Goal: Task Accomplishment & Management: Use online tool/utility

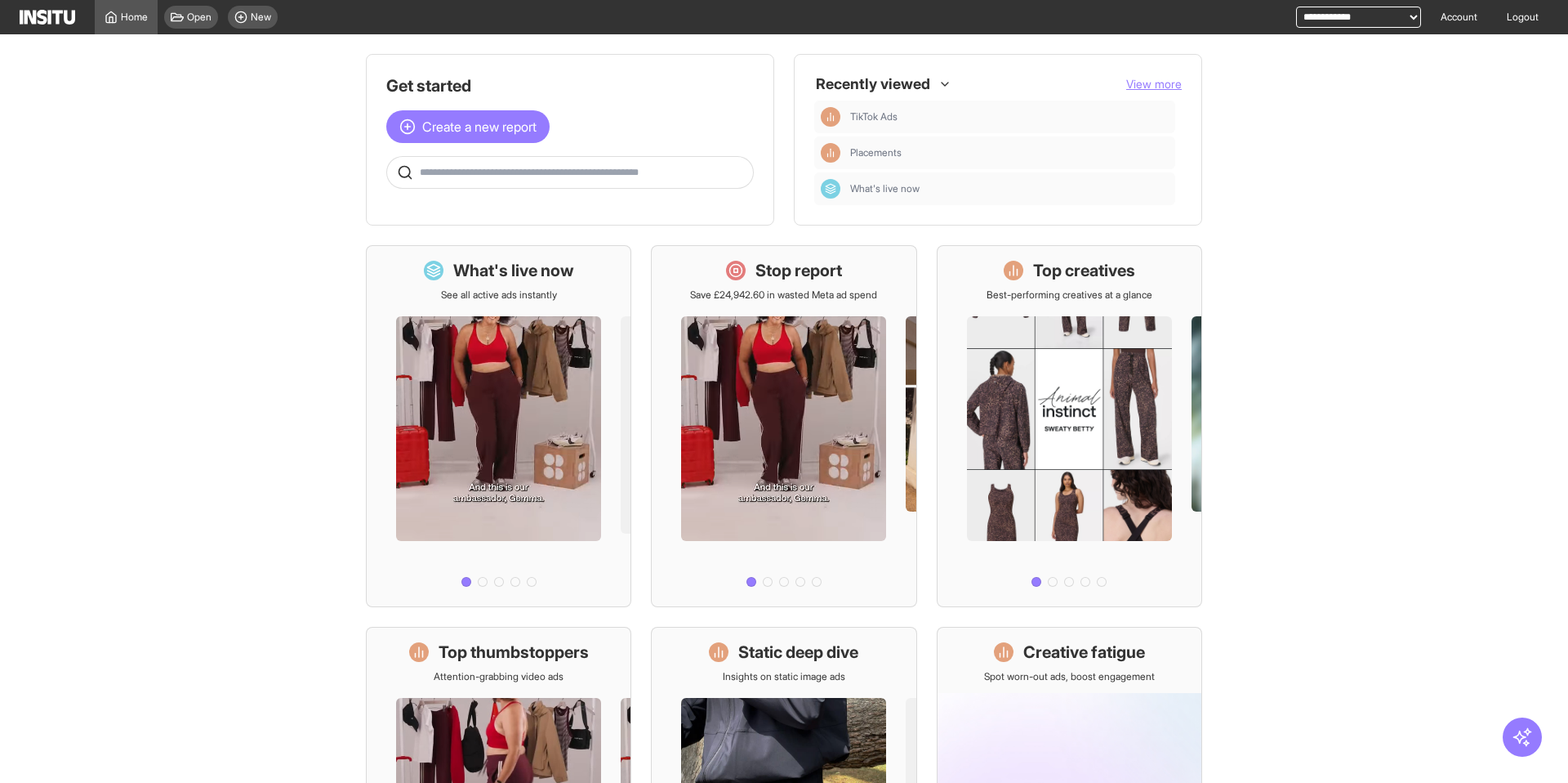
click at [1331, 27] on select "**********" at bounding box center [1358, 17] width 125 height 21
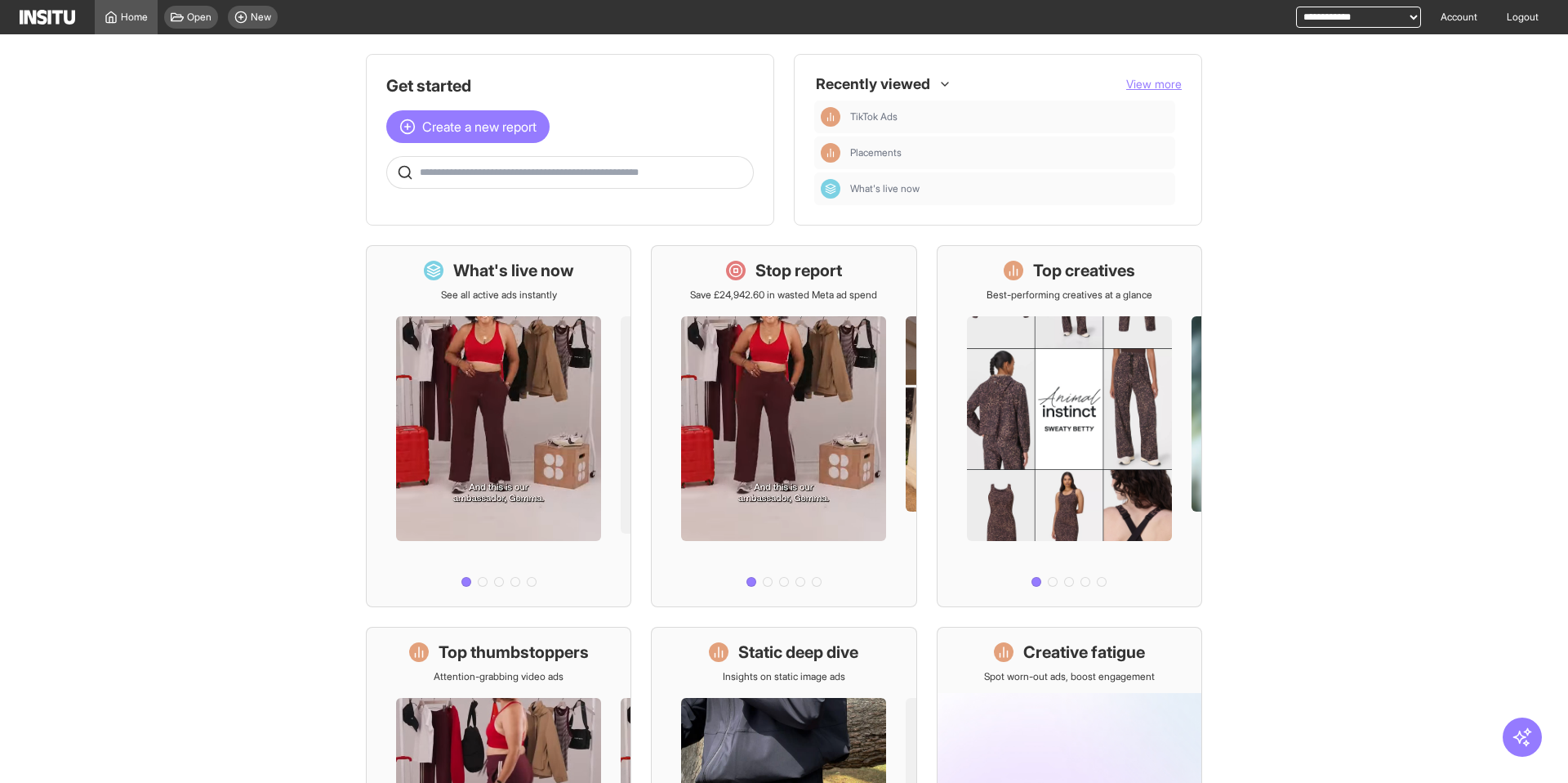
select select "**********"
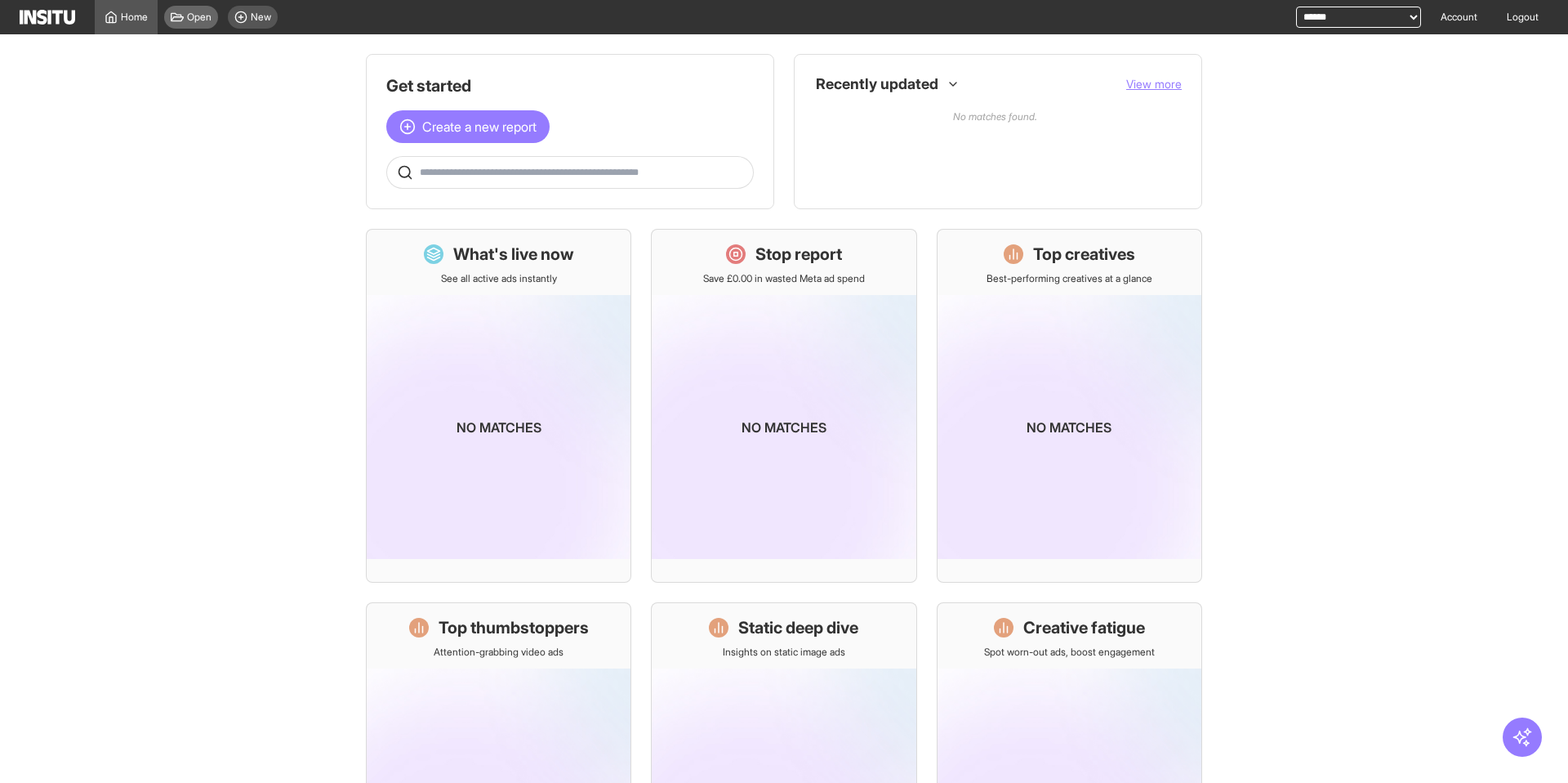
click at [205, 23] on span "Open" at bounding box center [199, 16] width 25 height 13
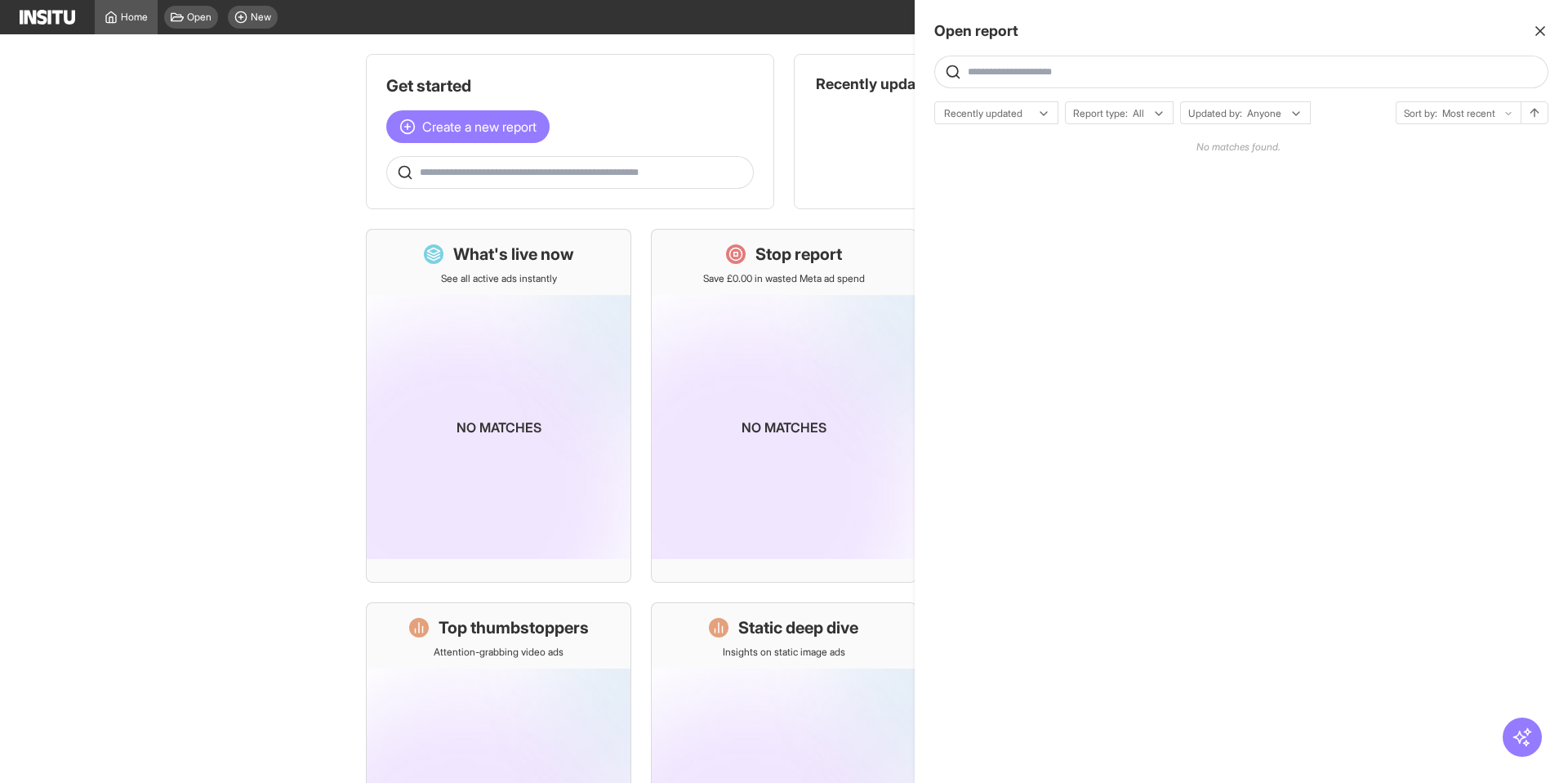
click at [466, 117] on div at bounding box center [784, 391] width 1568 height 783
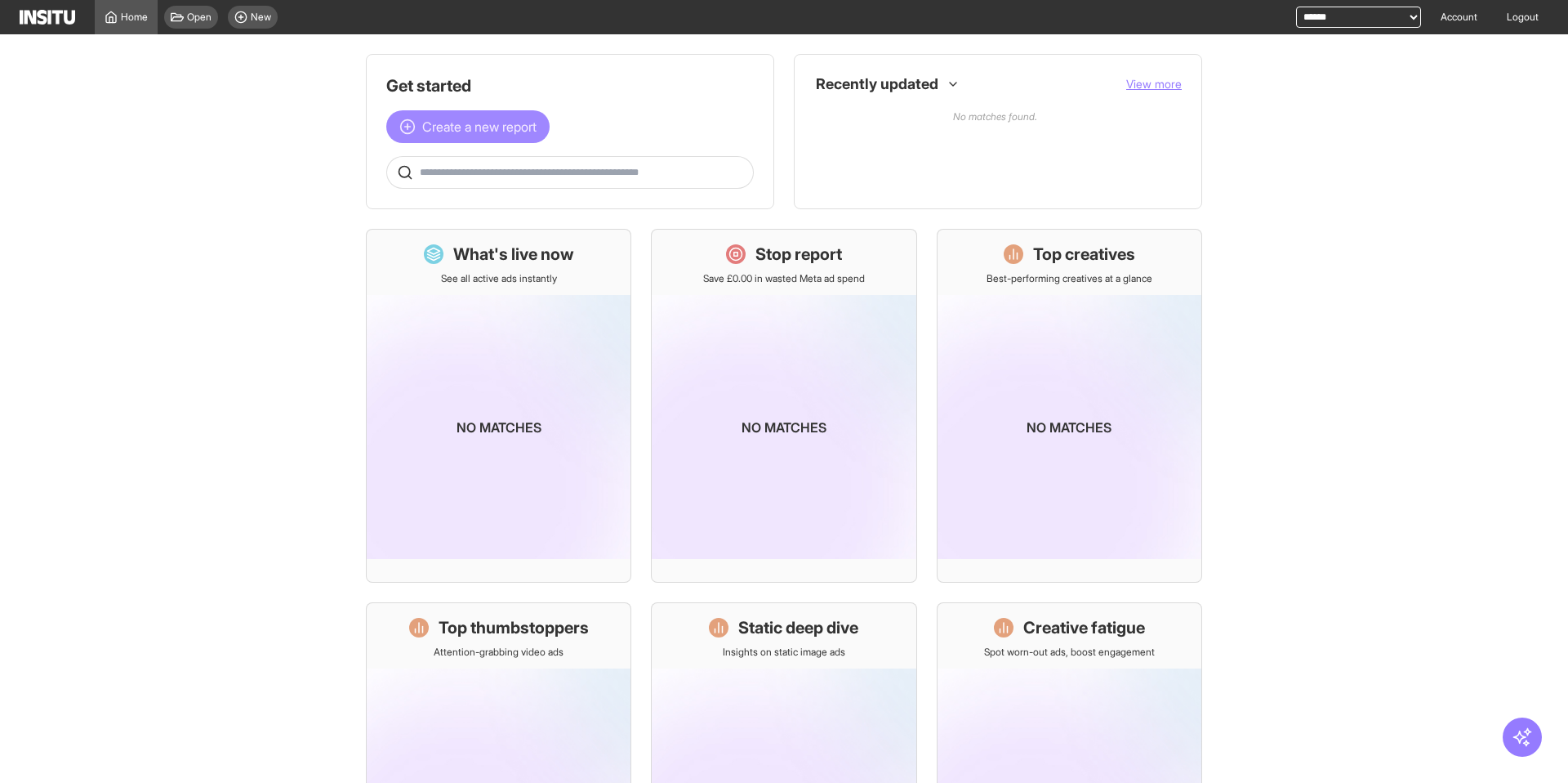
click at [472, 121] on span "Create a new report" at bounding box center [480, 126] width 114 height 20
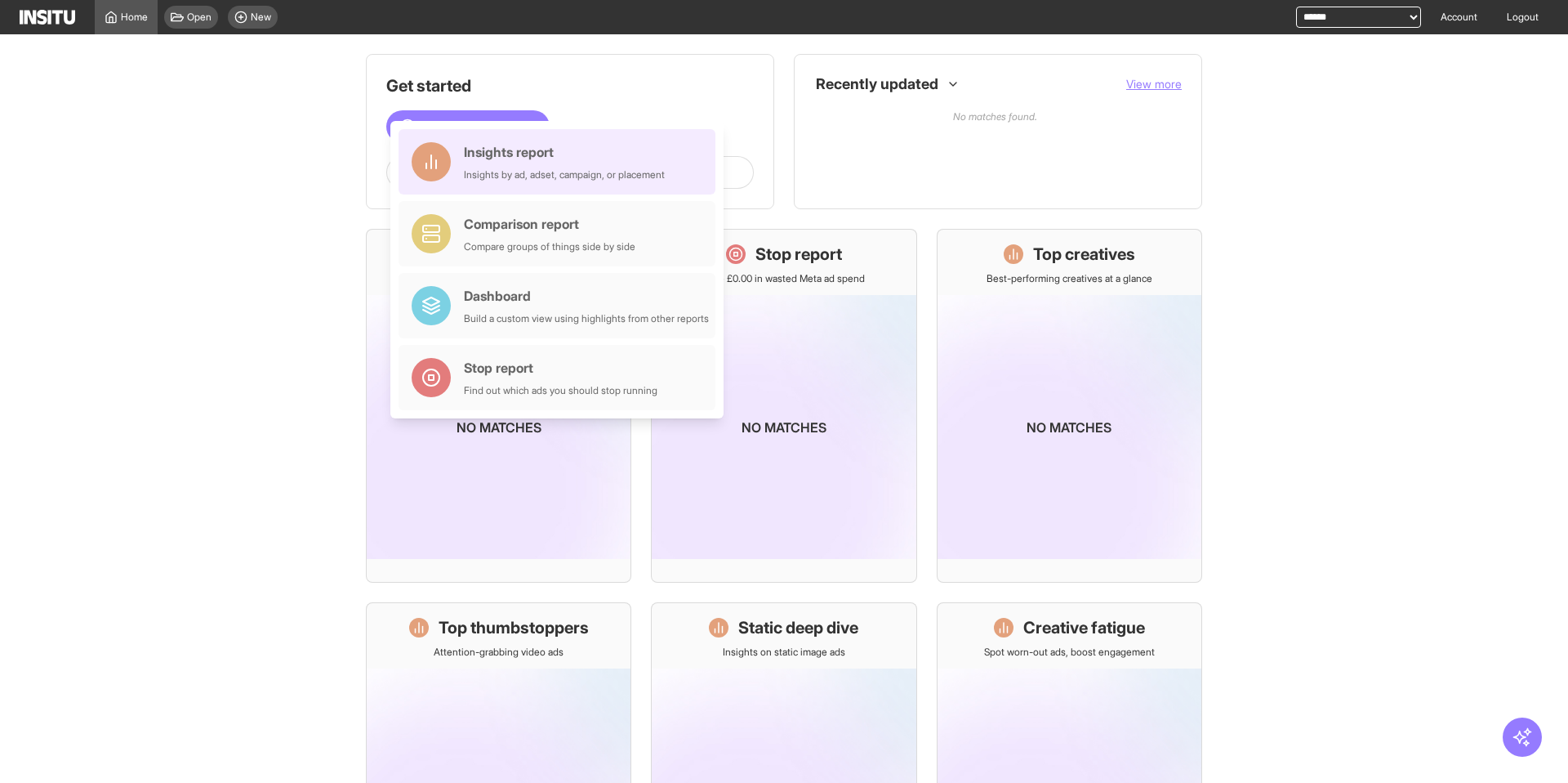
click at [526, 175] on div "Insights by ad, adset, campaign, or placement" at bounding box center [565, 175] width 201 height 13
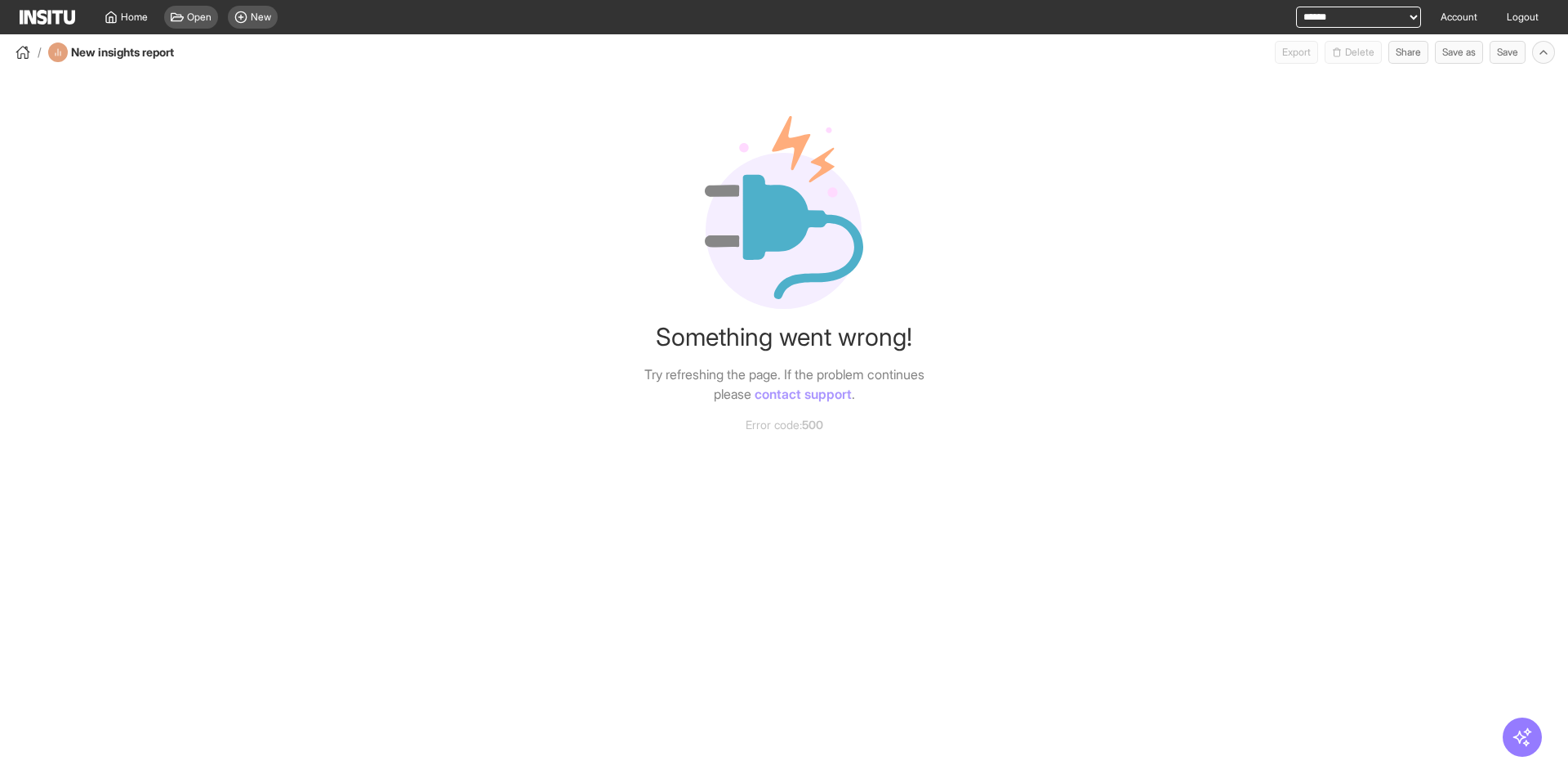
drag, startPoint x: 635, startPoint y: 431, endPoint x: 640, endPoint y: 401, distance: 30.4
click at [635, 431] on div "Something went wrong! Try refreshing the page. If the problem continues please …" at bounding box center [784, 248] width 1568 height 369
drag, startPoint x: 715, startPoint y: 186, endPoint x: 743, endPoint y: 211, distance: 37.5
click at [744, 210] on icon at bounding box center [784, 212] width 158 height 193
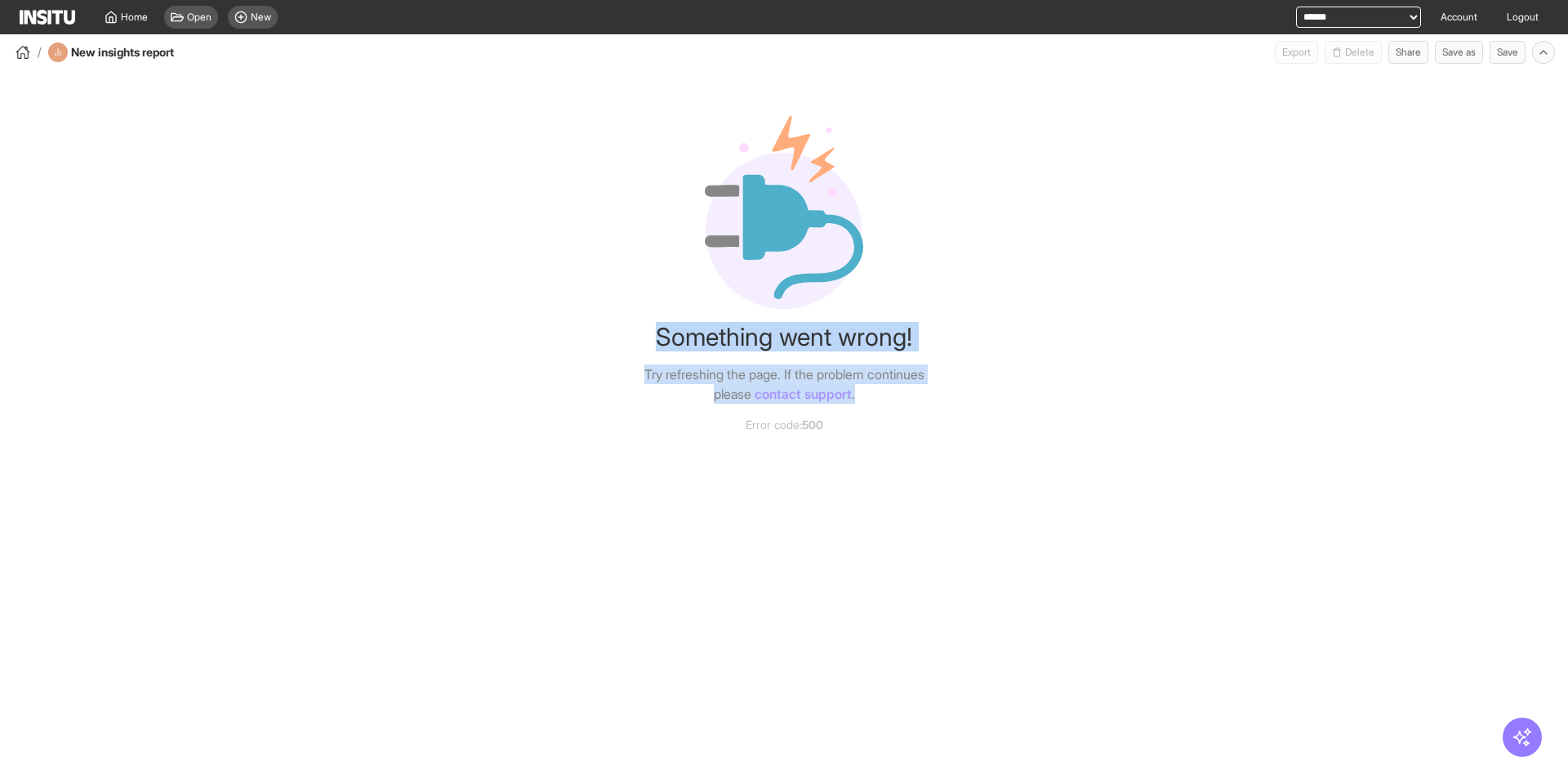
drag, startPoint x: 644, startPoint y: 323, endPoint x: 987, endPoint y: 393, distance: 350.1
click at [987, 393] on div "Something went wrong! Try refreshing the page. If the problem continues please …" at bounding box center [784, 248] width 1568 height 369
click at [986, 394] on div "Something went wrong! Try refreshing the page. If the problem continues please …" at bounding box center [784, 248] width 1568 height 369
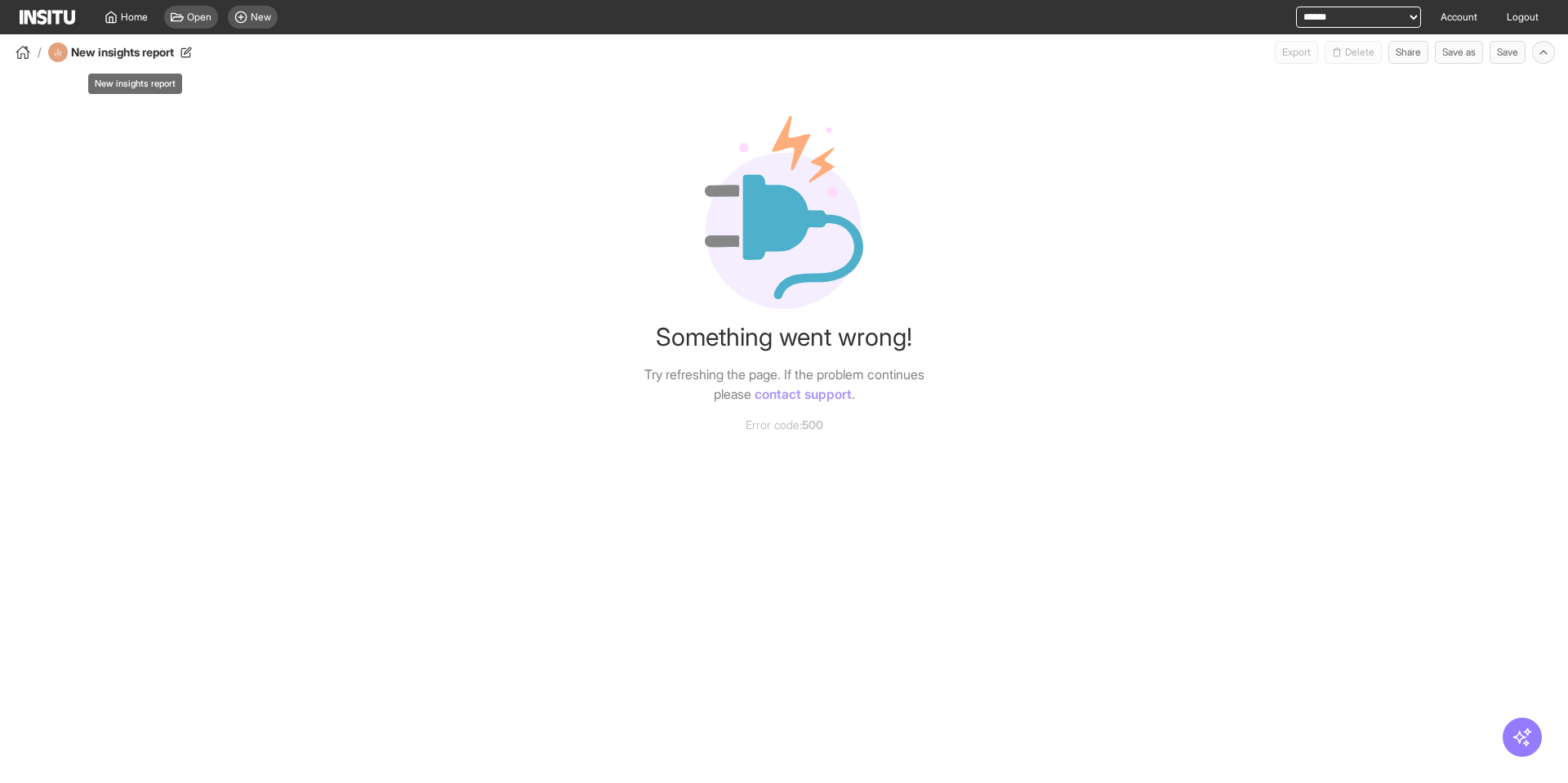
click at [147, 52] on h4 "New insights report" at bounding box center [144, 52] width 147 height 16
click at [139, 101] on div "Something went wrong! Try refreshing the page. If the problem continues please …" at bounding box center [784, 248] width 1568 height 369
click at [32, 52] on div "button" at bounding box center [22, 52] width 20 height 20
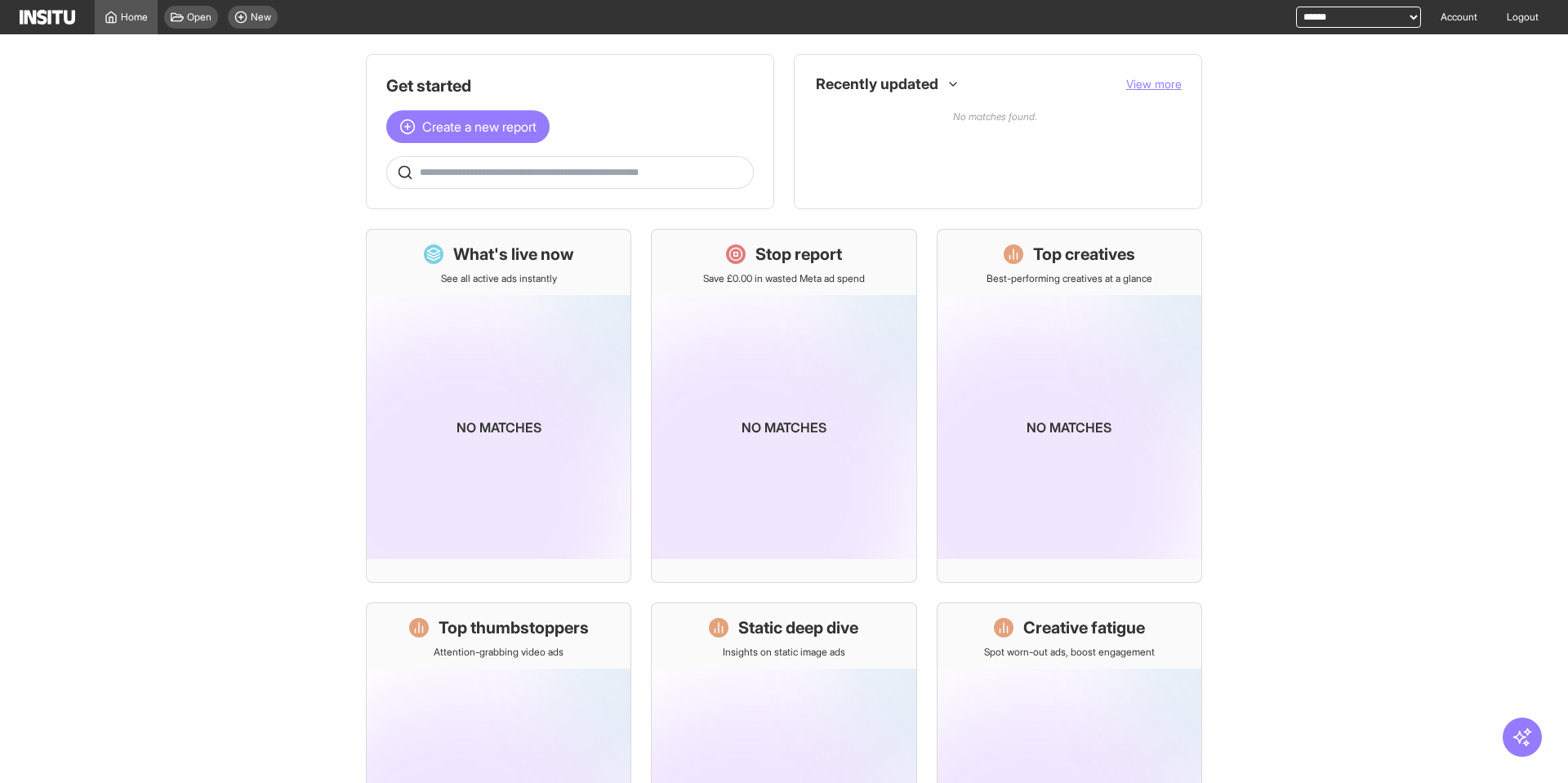
click at [1312, 23] on select "**********" at bounding box center [1358, 17] width 125 height 21
select select "**********"
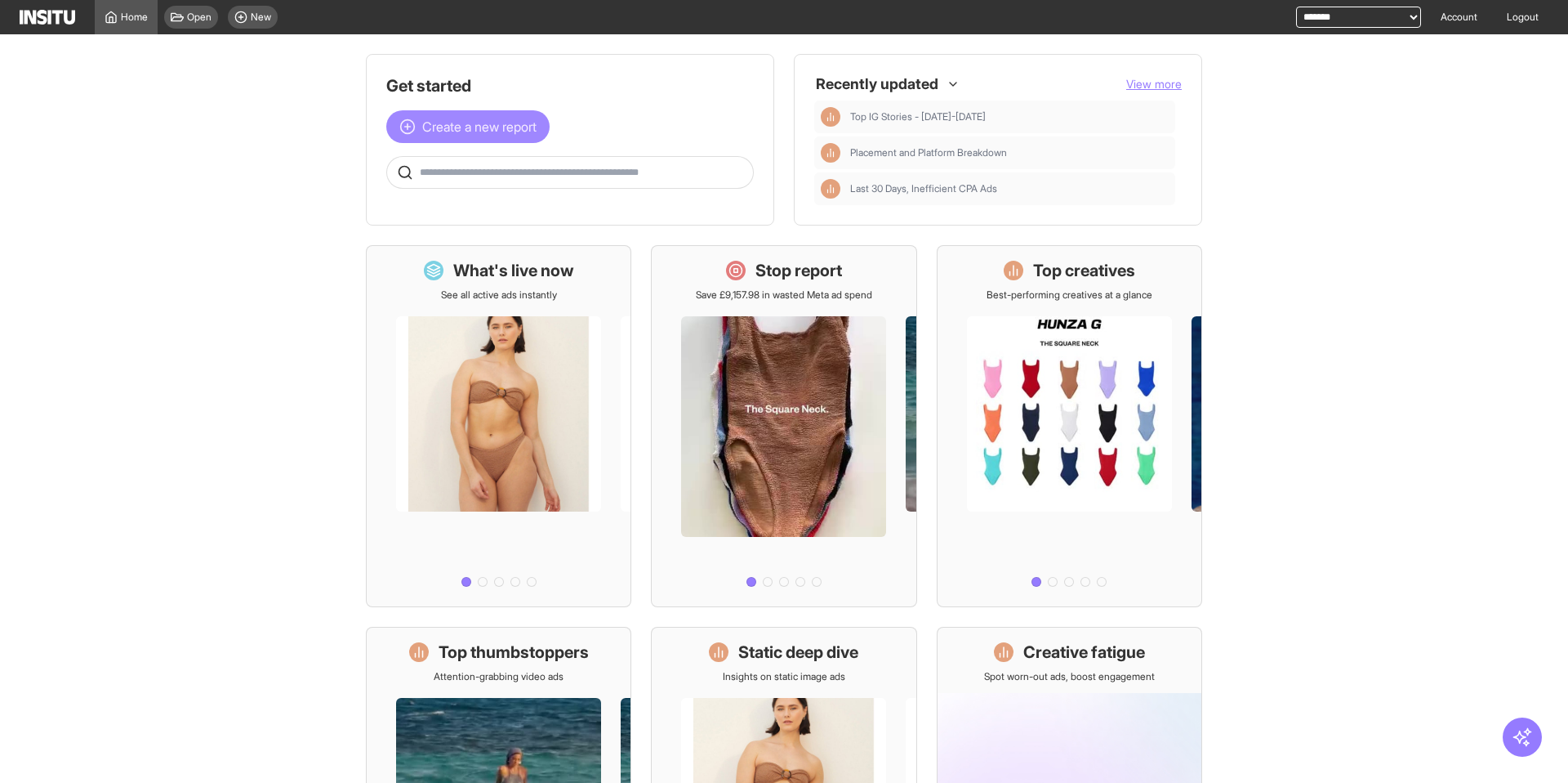
click at [495, 128] on span "Create a new report" at bounding box center [480, 126] width 114 height 20
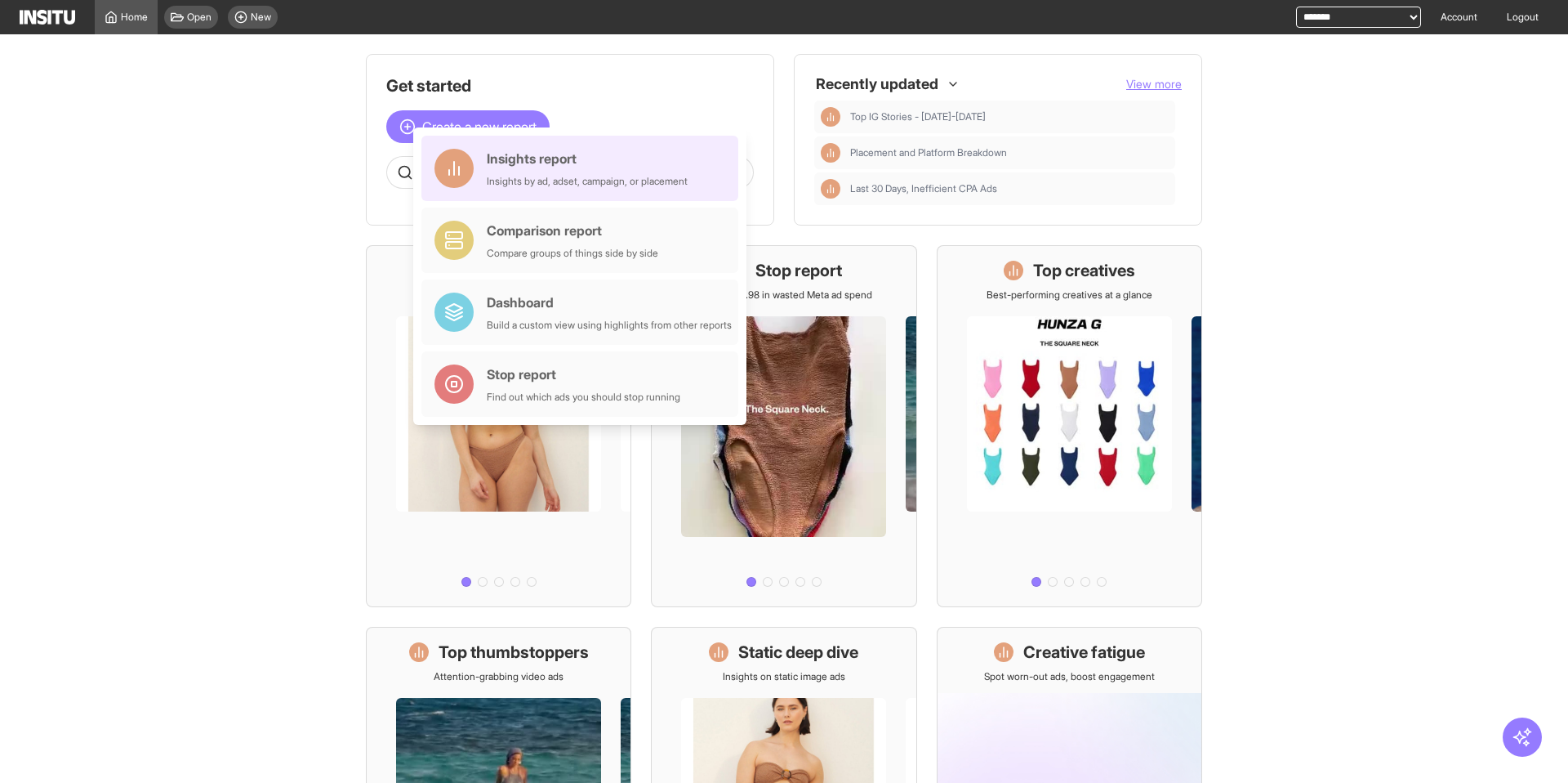
click at [507, 172] on div "Insights report Insights by ad, adset, campaign, or placement" at bounding box center [587, 169] width 201 height 39
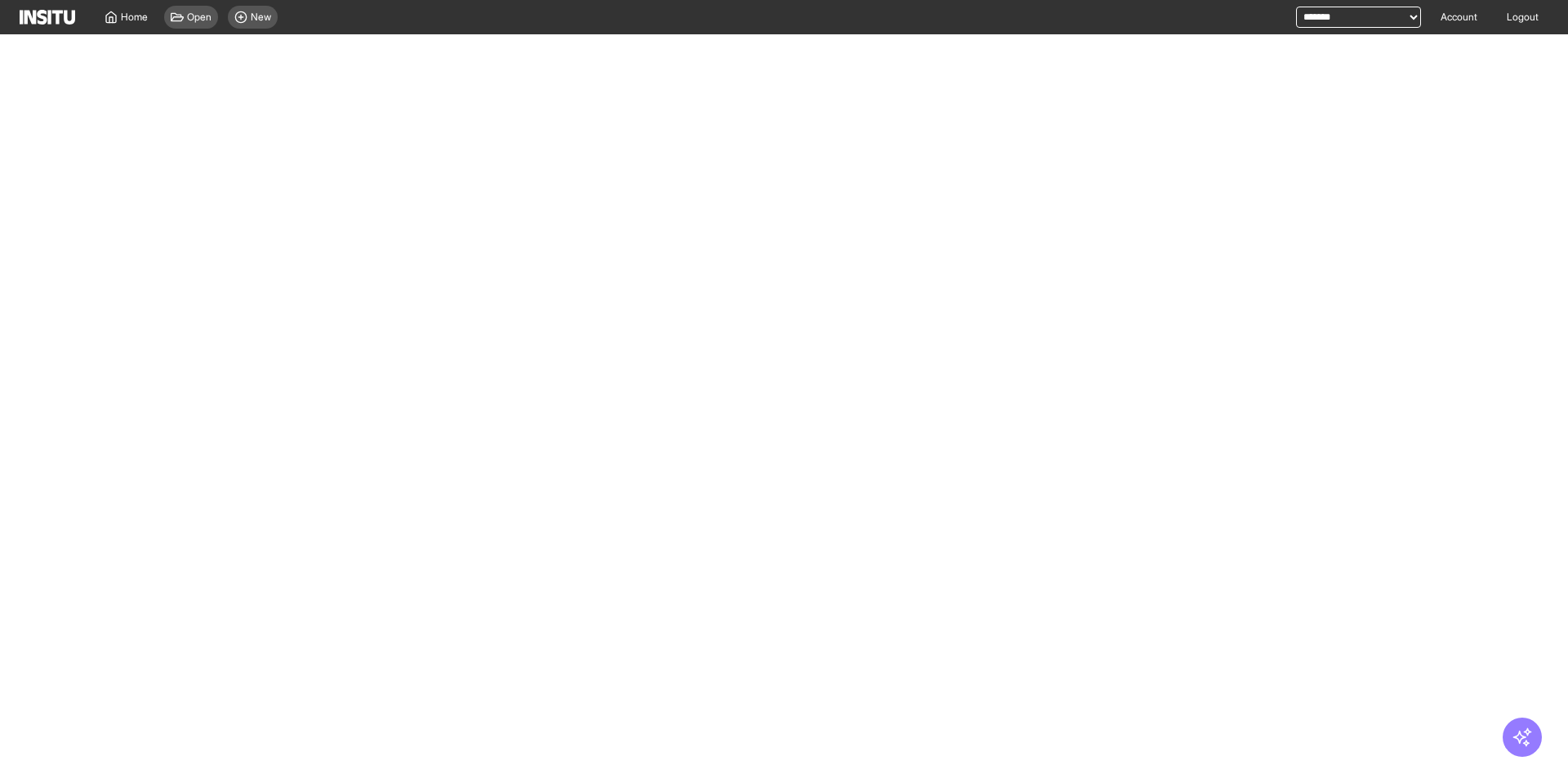
select select "**"
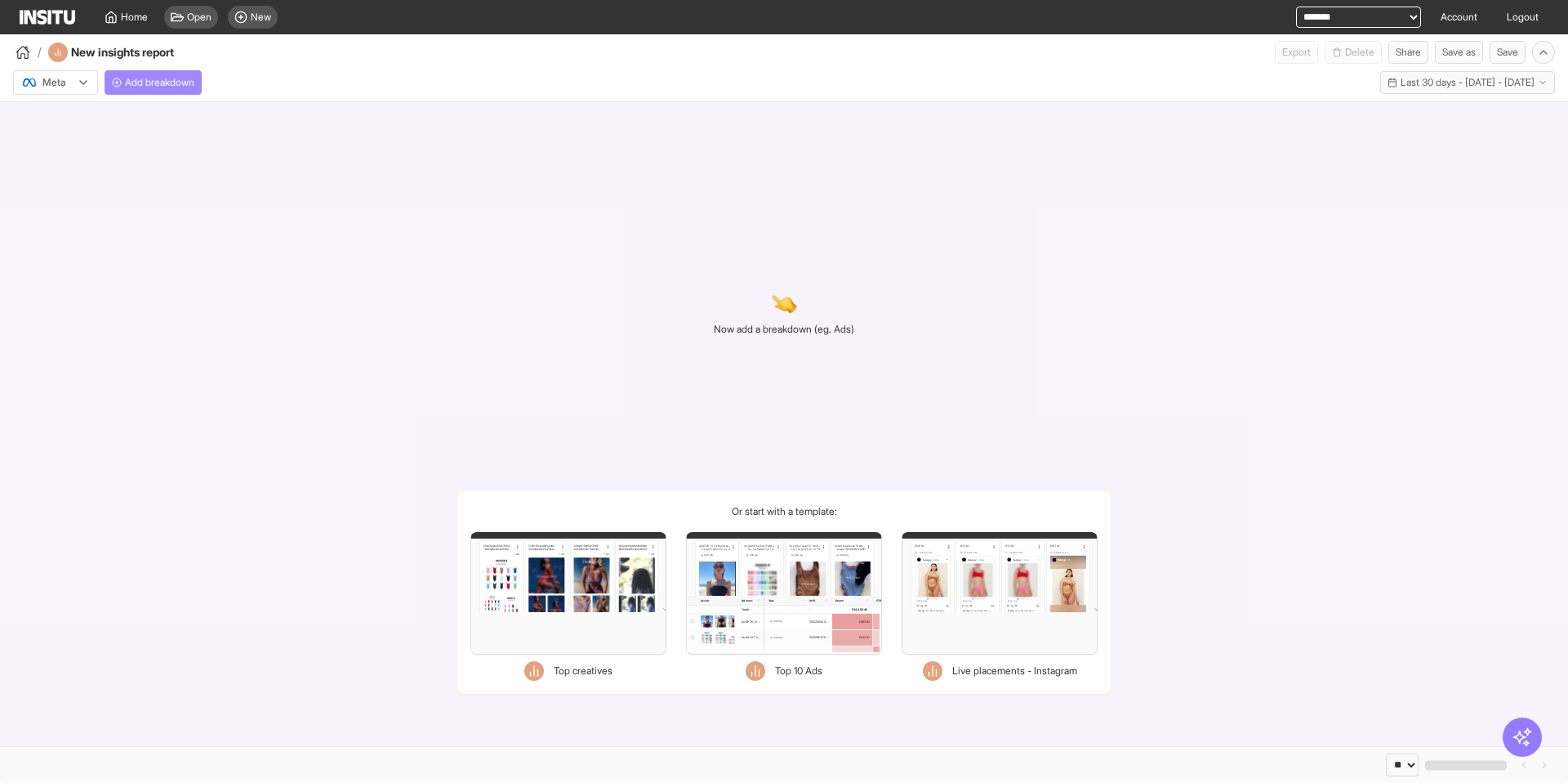
click at [188, 87] on span "Add breakdown" at bounding box center [160, 82] width 70 height 13
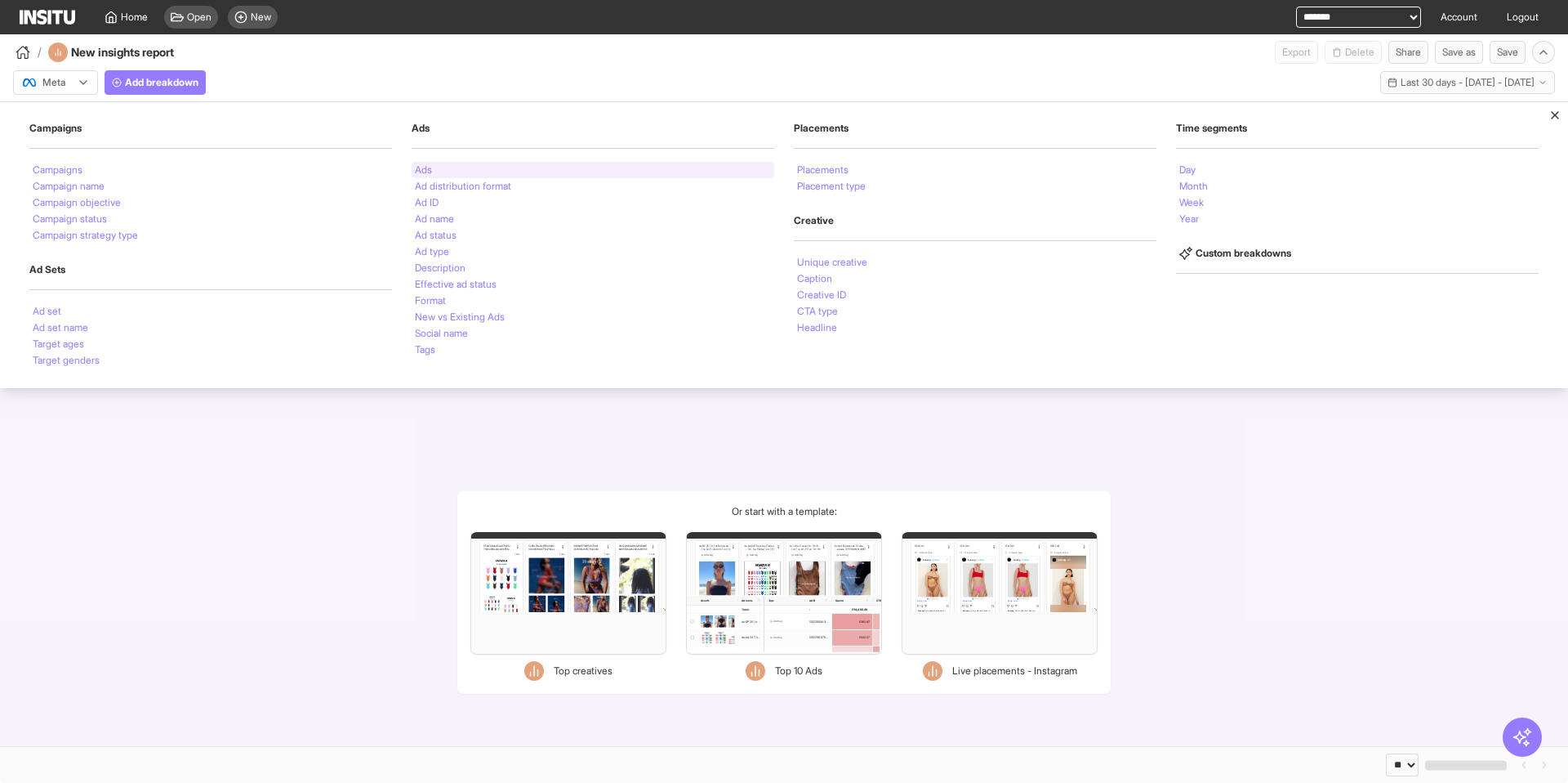
click at [443, 171] on div "Ads" at bounding box center [593, 170] width 363 height 16
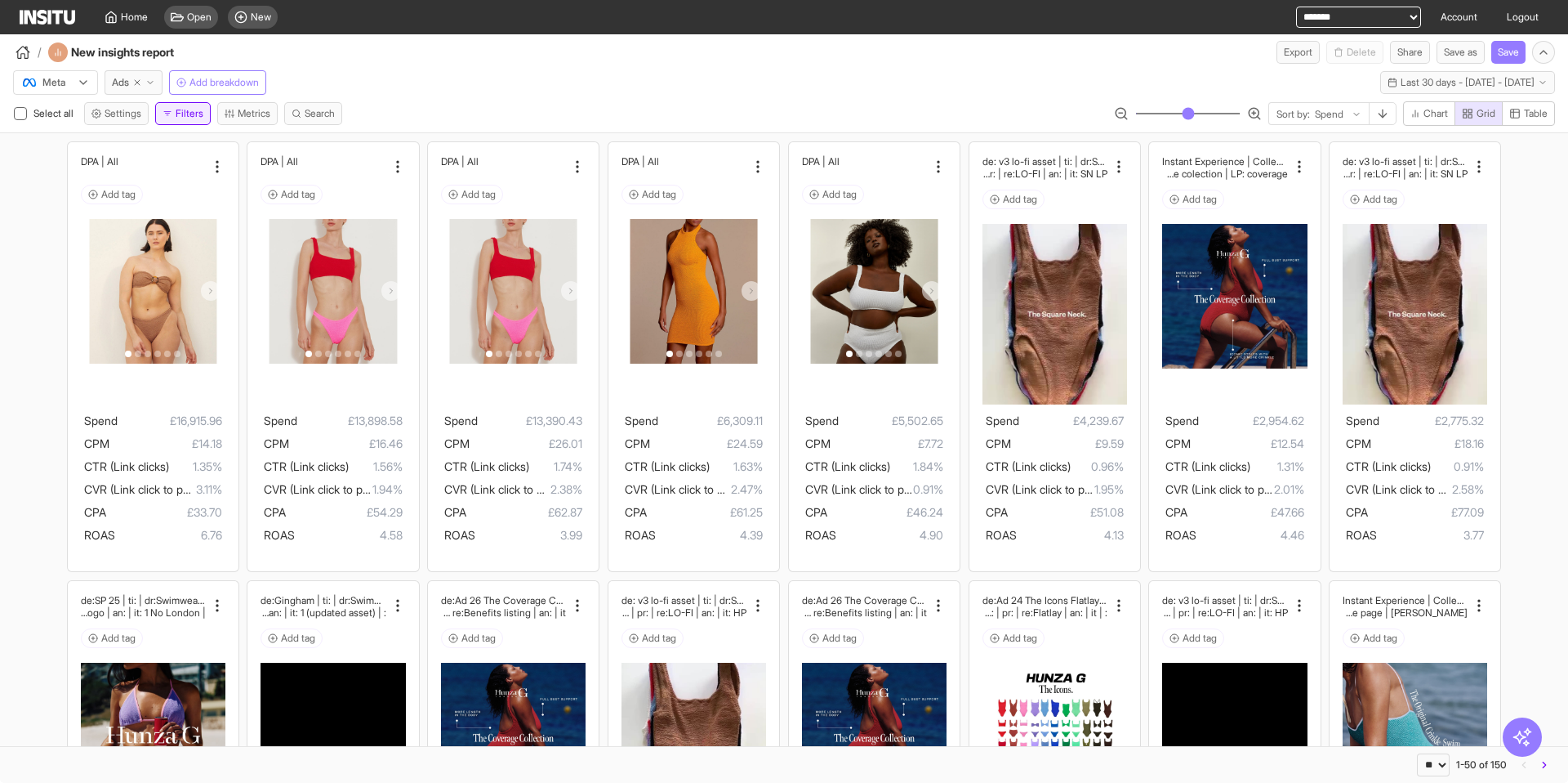
click at [187, 116] on button "Filters" at bounding box center [182, 113] width 55 height 23
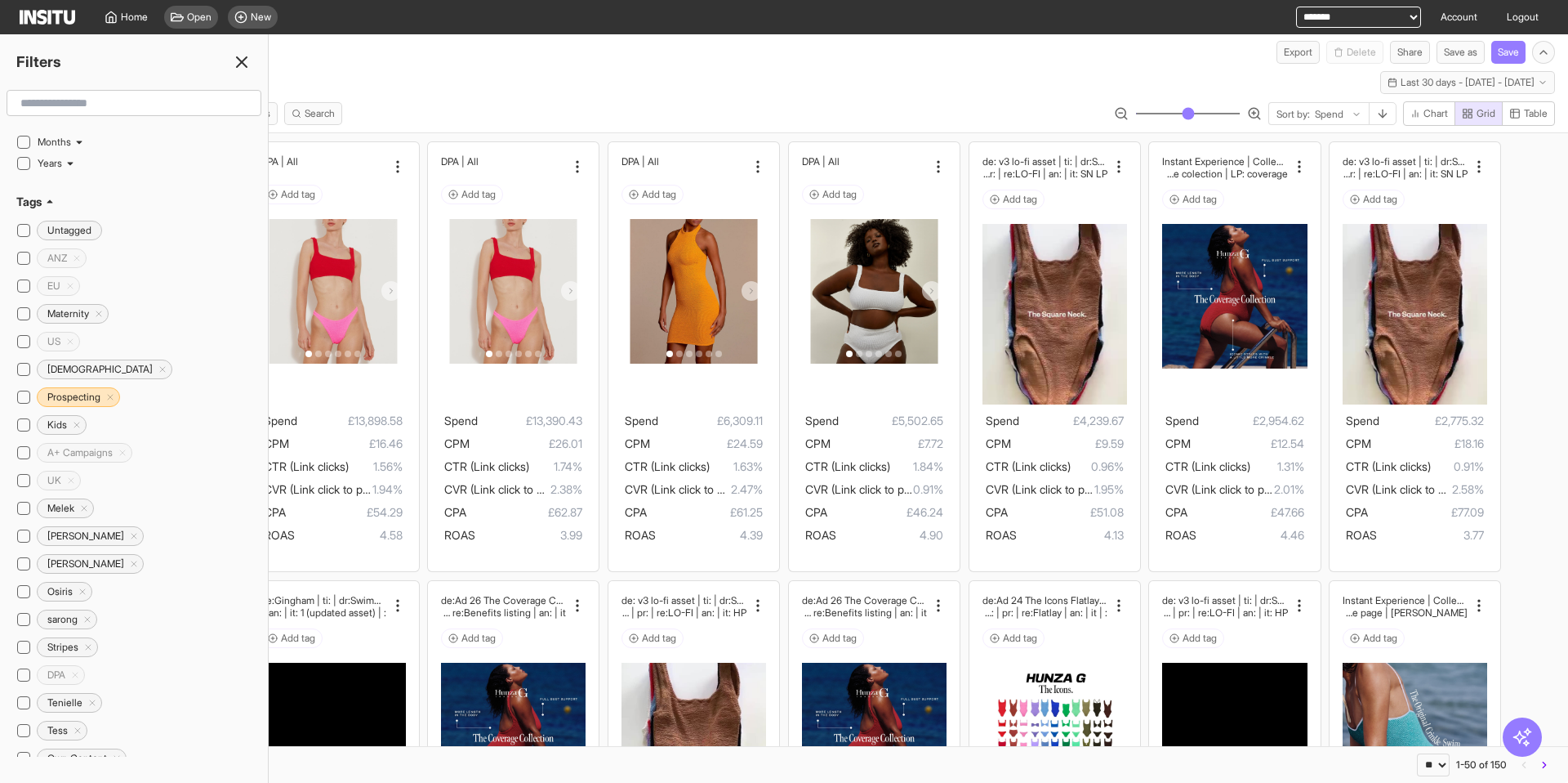
scroll to position [343, 0]
click at [571, 164] on icon at bounding box center [577, 166] width 16 height 16
click at [552, 107] on div "Select all Settings Filters Metrics Search Sort by: Spend Chart Grid Table" at bounding box center [784, 117] width 1568 height 31
click at [244, 58] on icon at bounding box center [241, 61] width 20 height 20
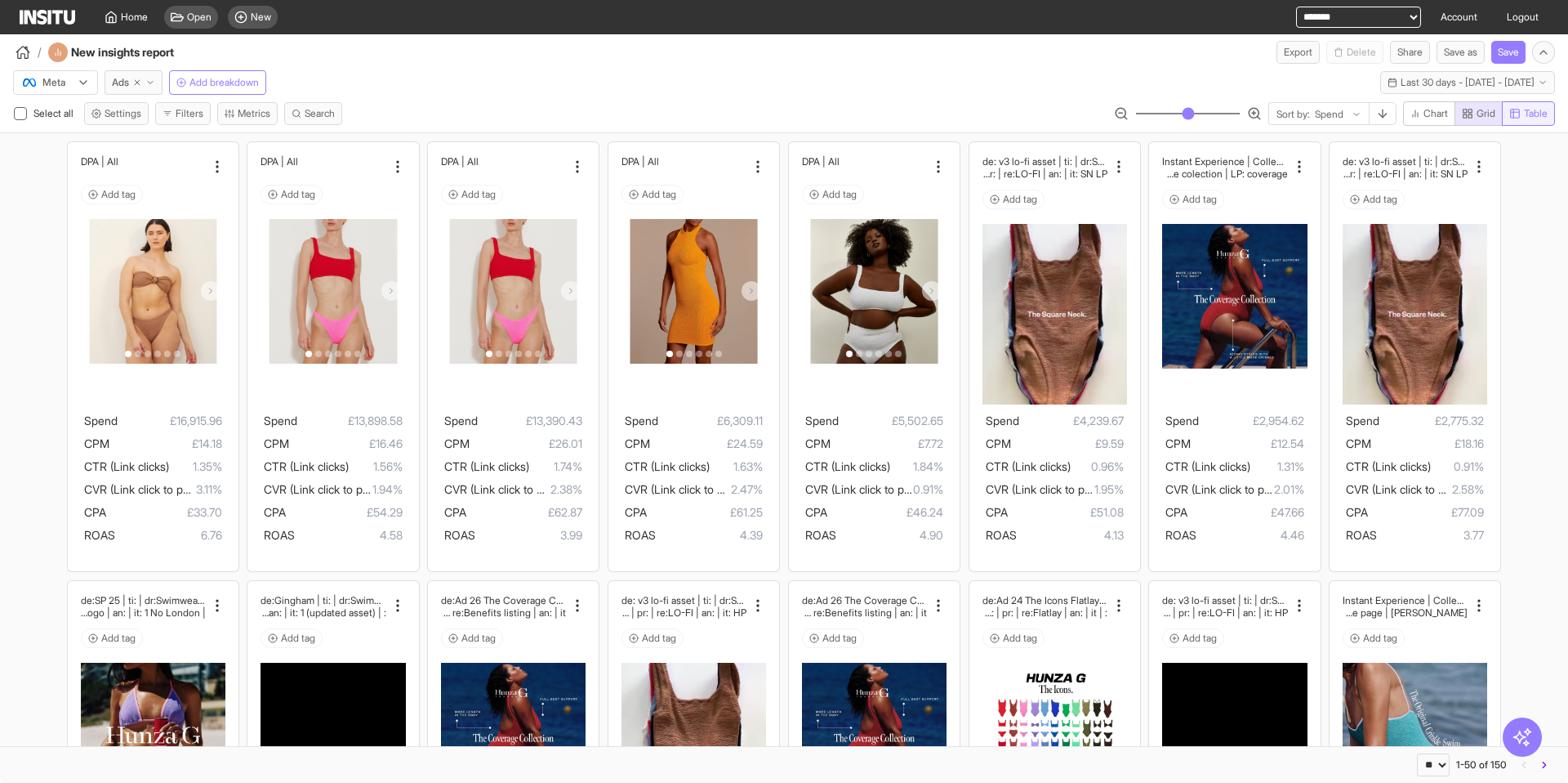
click at [1513, 112] on icon "button" at bounding box center [1515, 113] width 9 height 9
click at [1481, 117] on span "Grid" at bounding box center [1486, 113] width 19 height 13
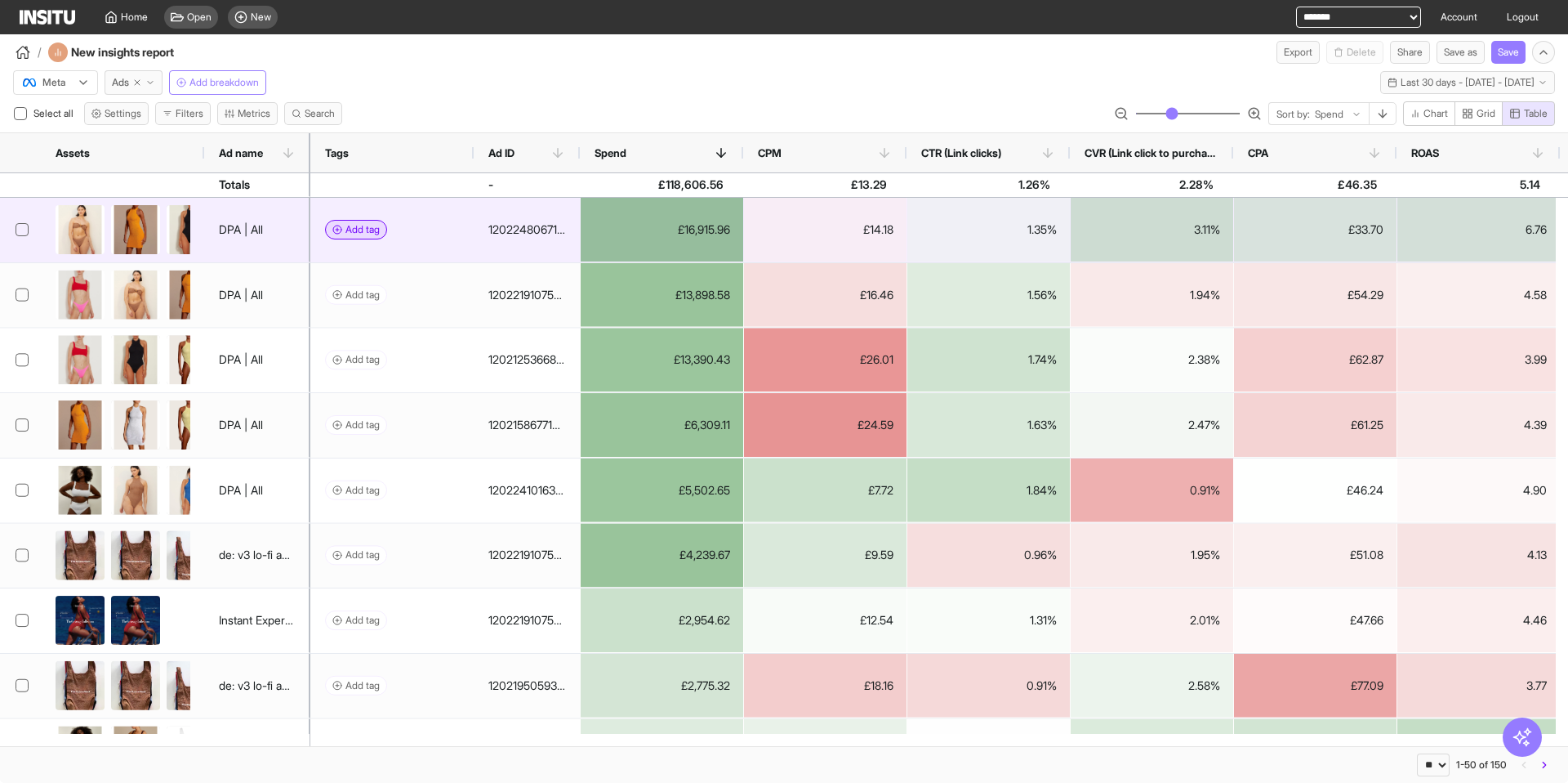
click at [364, 229] on span "Add tag" at bounding box center [363, 229] width 34 height 13
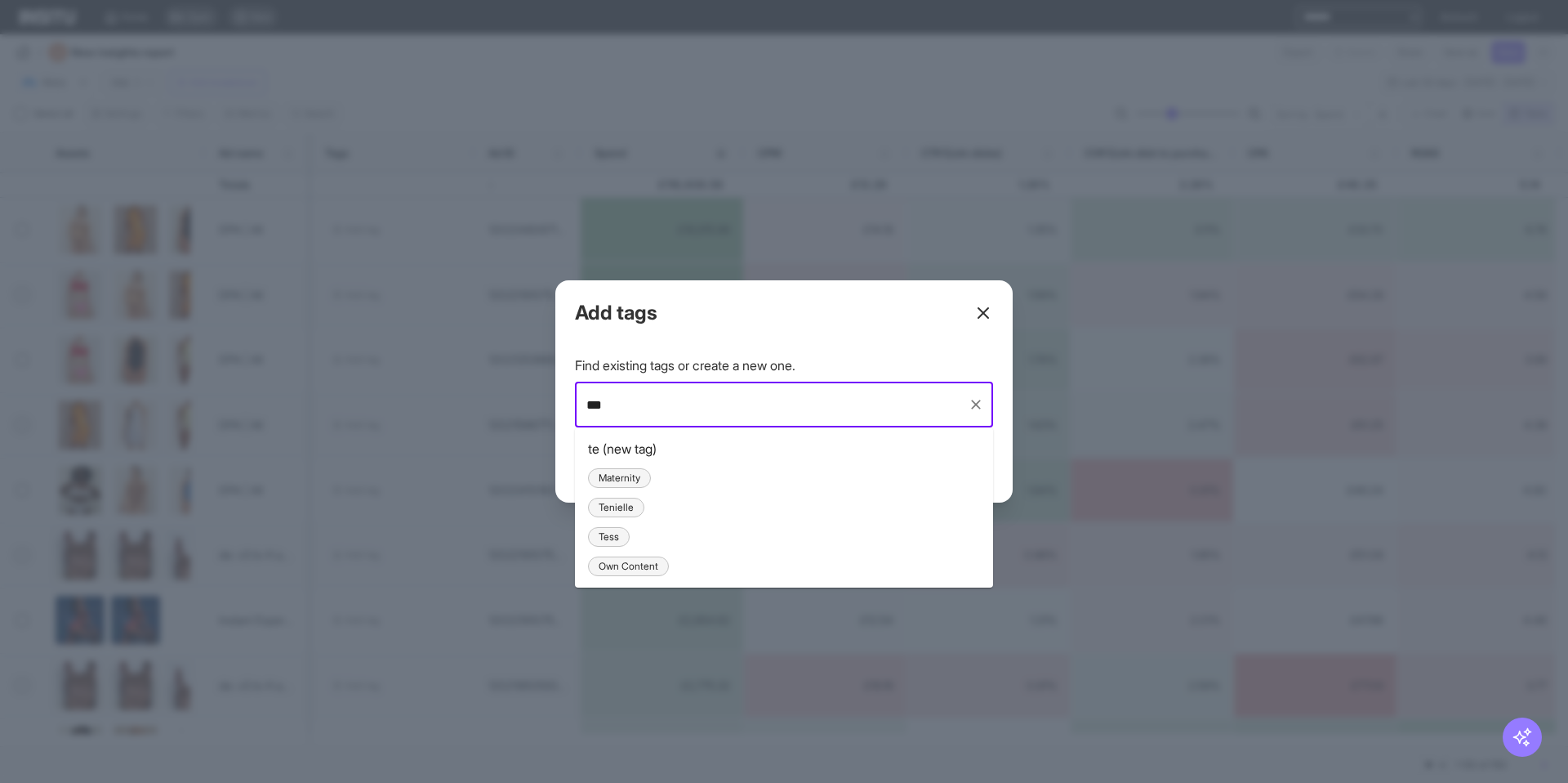
type input "****"
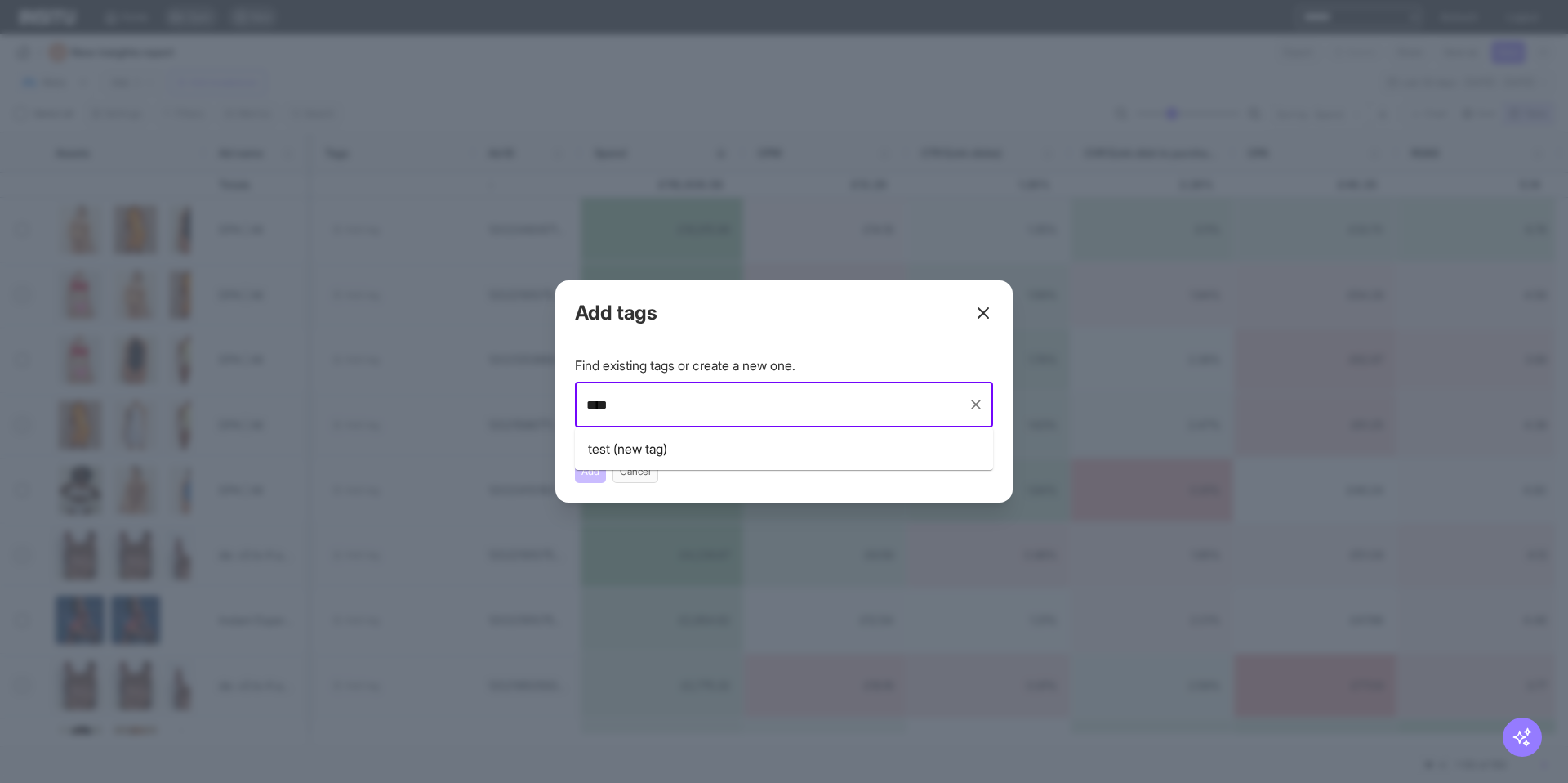
click at [640, 445] on div "test (new tag)" at bounding box center [627, 448] width 79 height 20
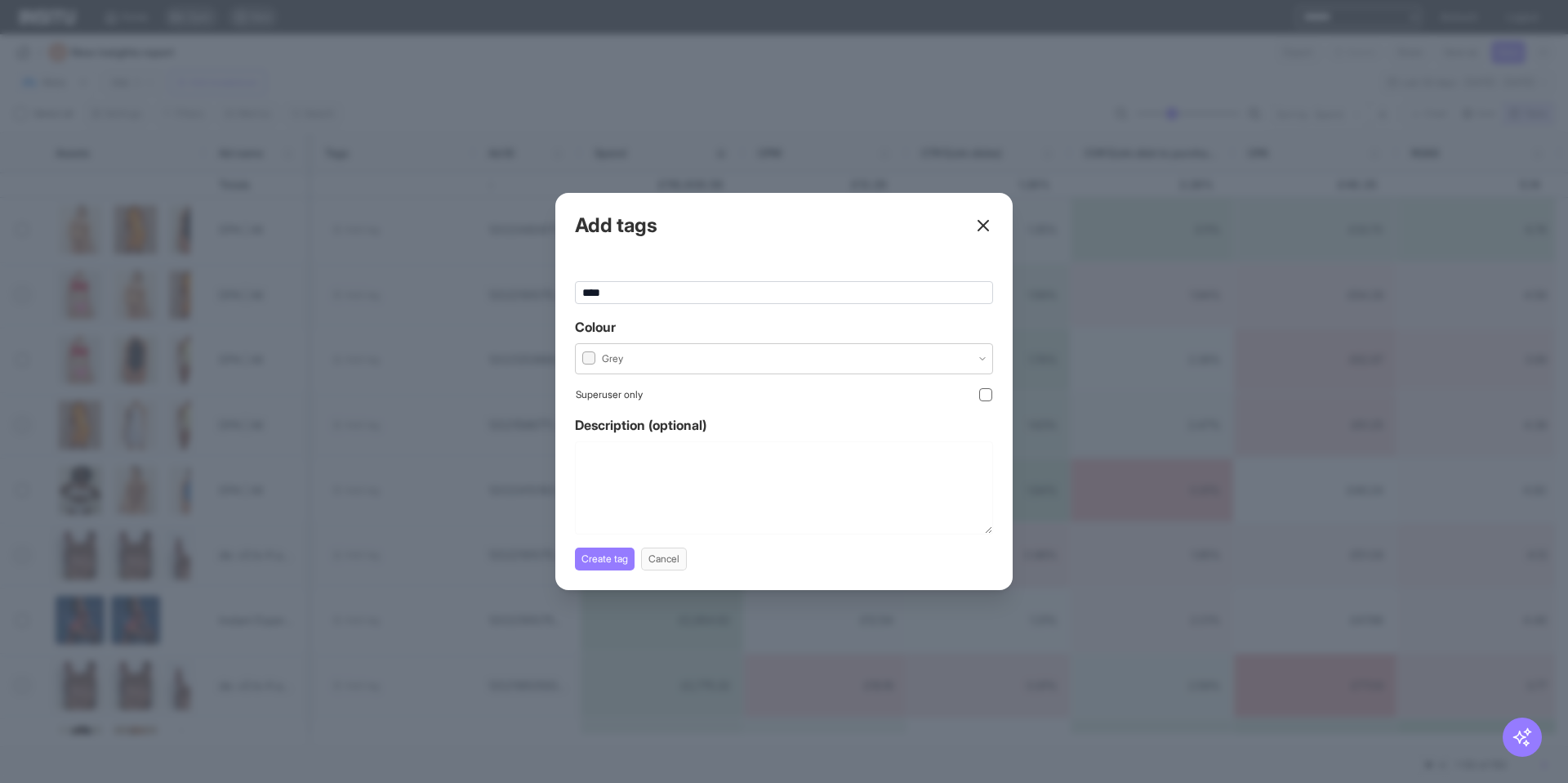
click at [612, 363] on div at bounding box center [603, 358] width 44 height 18
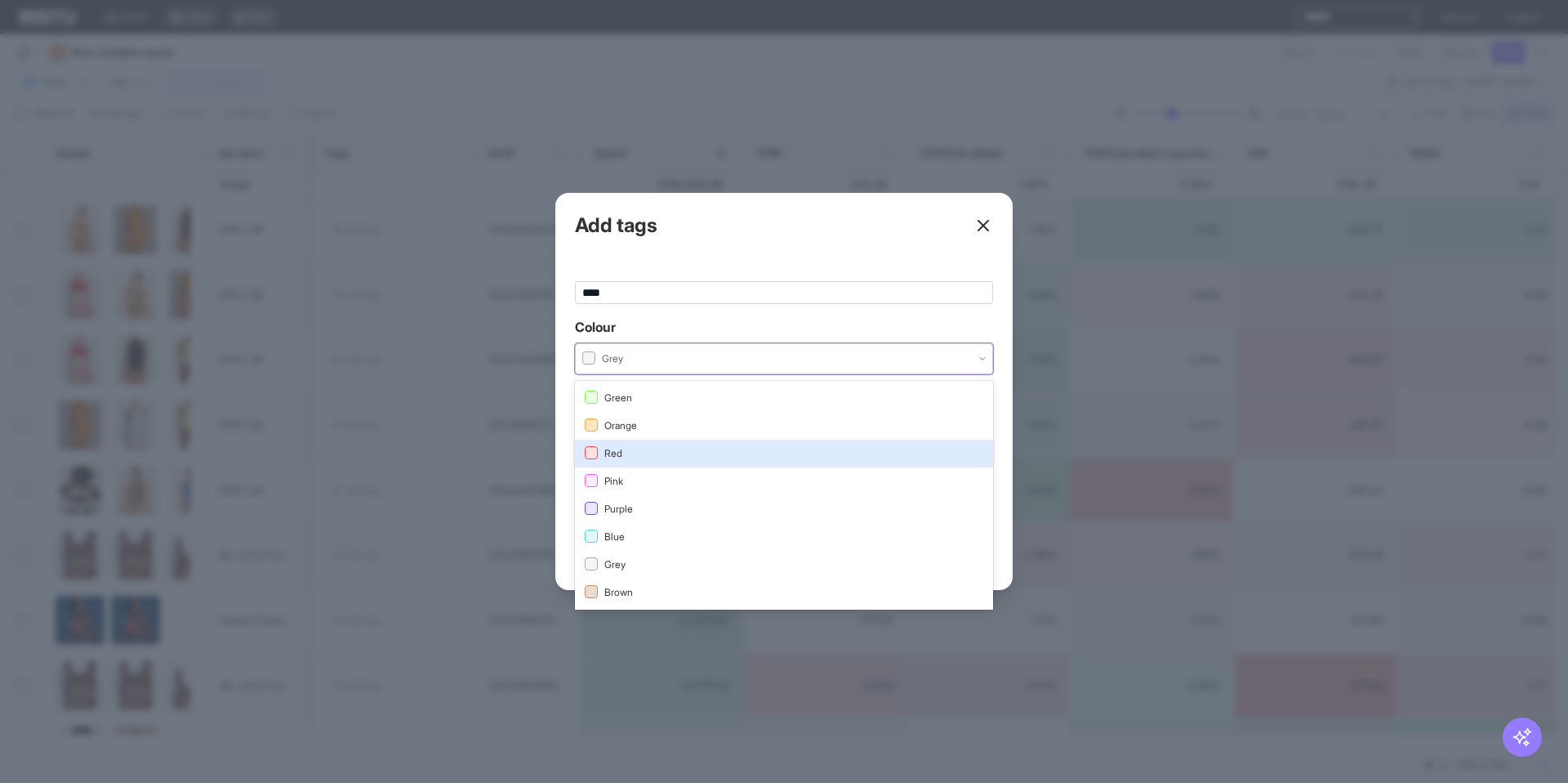
click at [633, 456] on span "Red" at bounding box center [784, 453] width 399 height 14
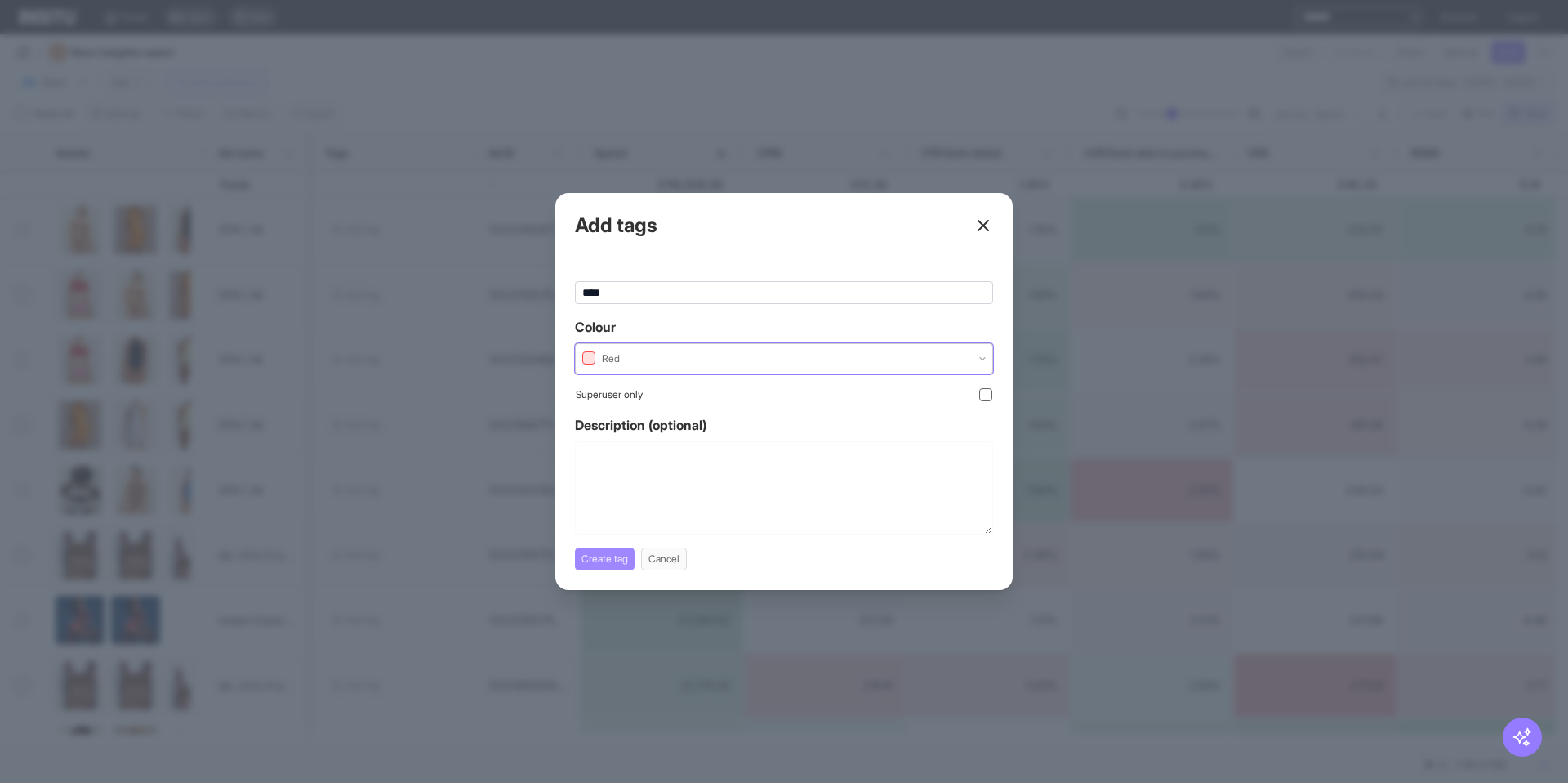
click at [611, 561] on button "Create tag" at bounding box center [605, 558] width 60 height 23
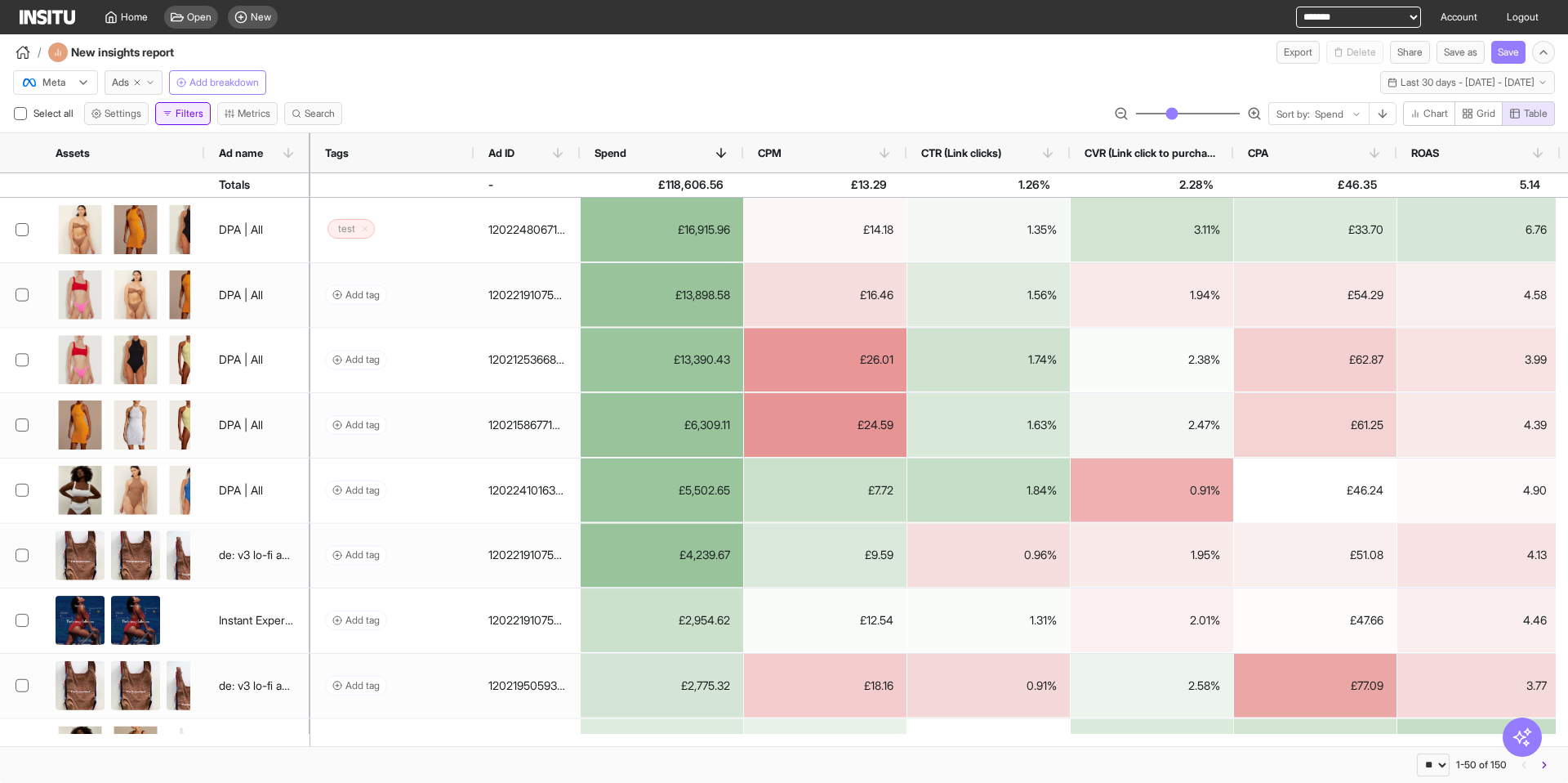
click at [181, 111] on button "Filters" at bounding box center [182, 113] width 55 height 23
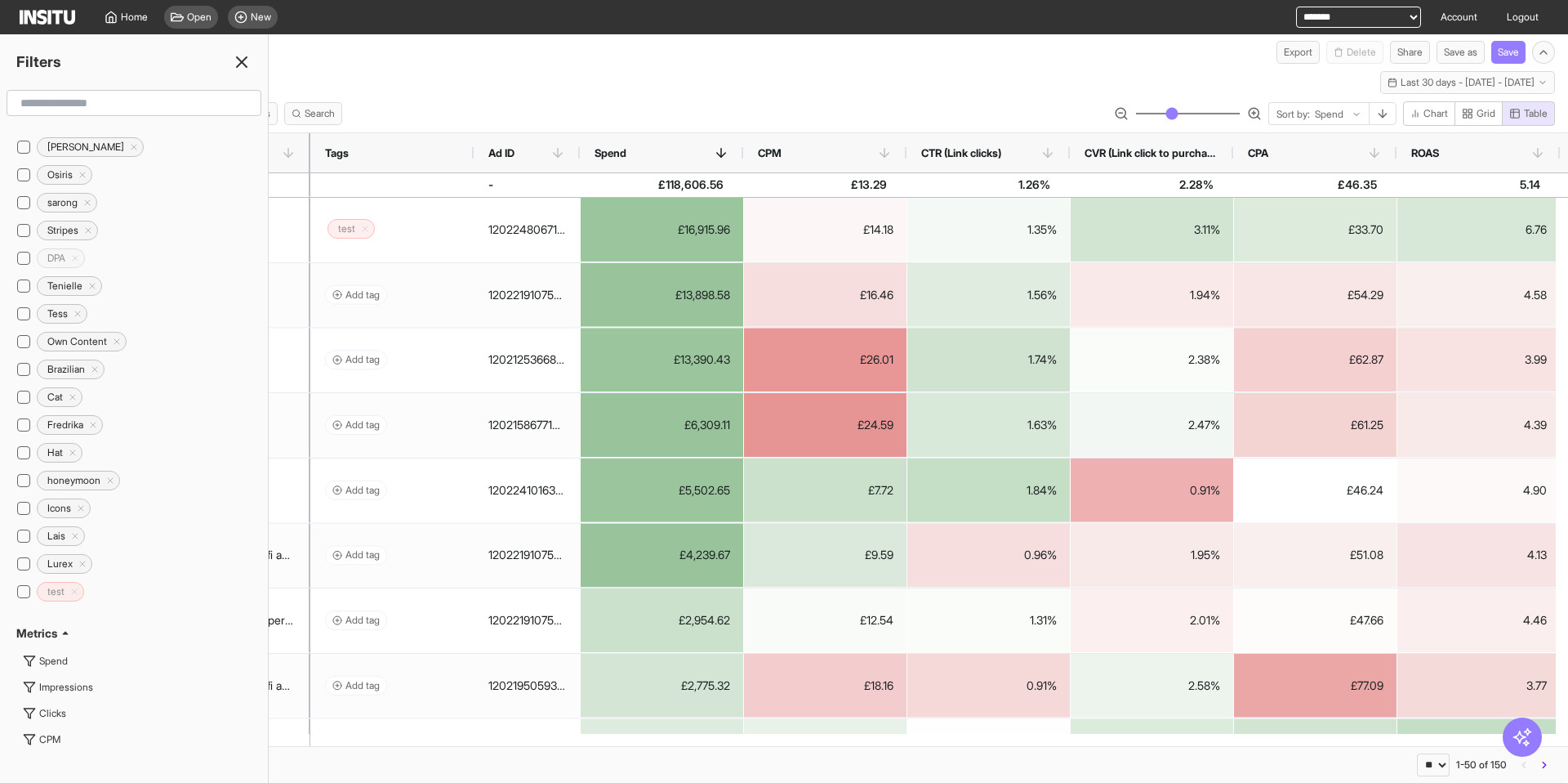
scroll to position [774, 0]
click at [72, 579] on span "test" at bounding box center [55, 579] width 37 height 13
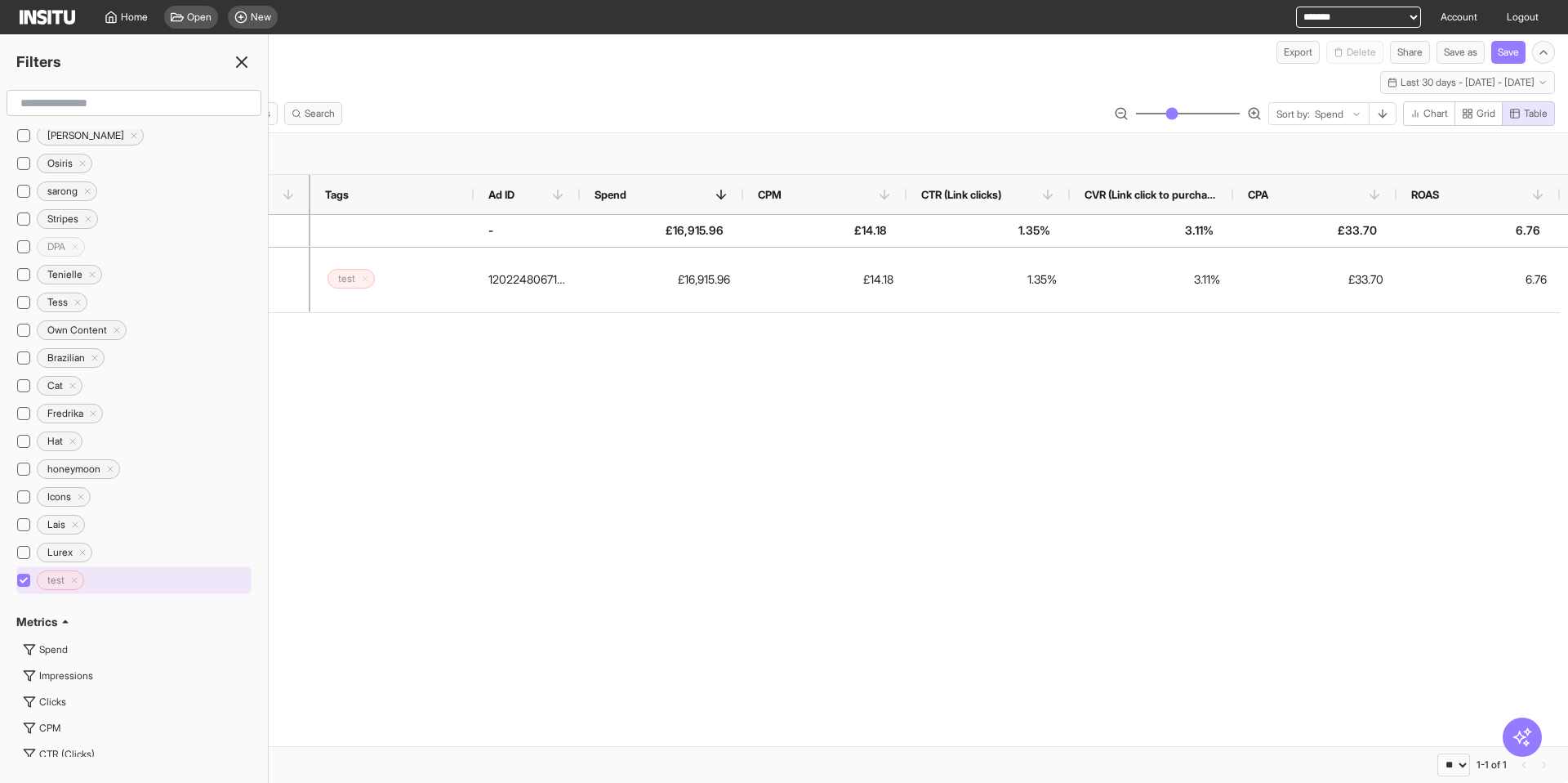
click at [76, 580] on icon "Delete tag icon" at bounding box center [75, 580] width 10 height 10
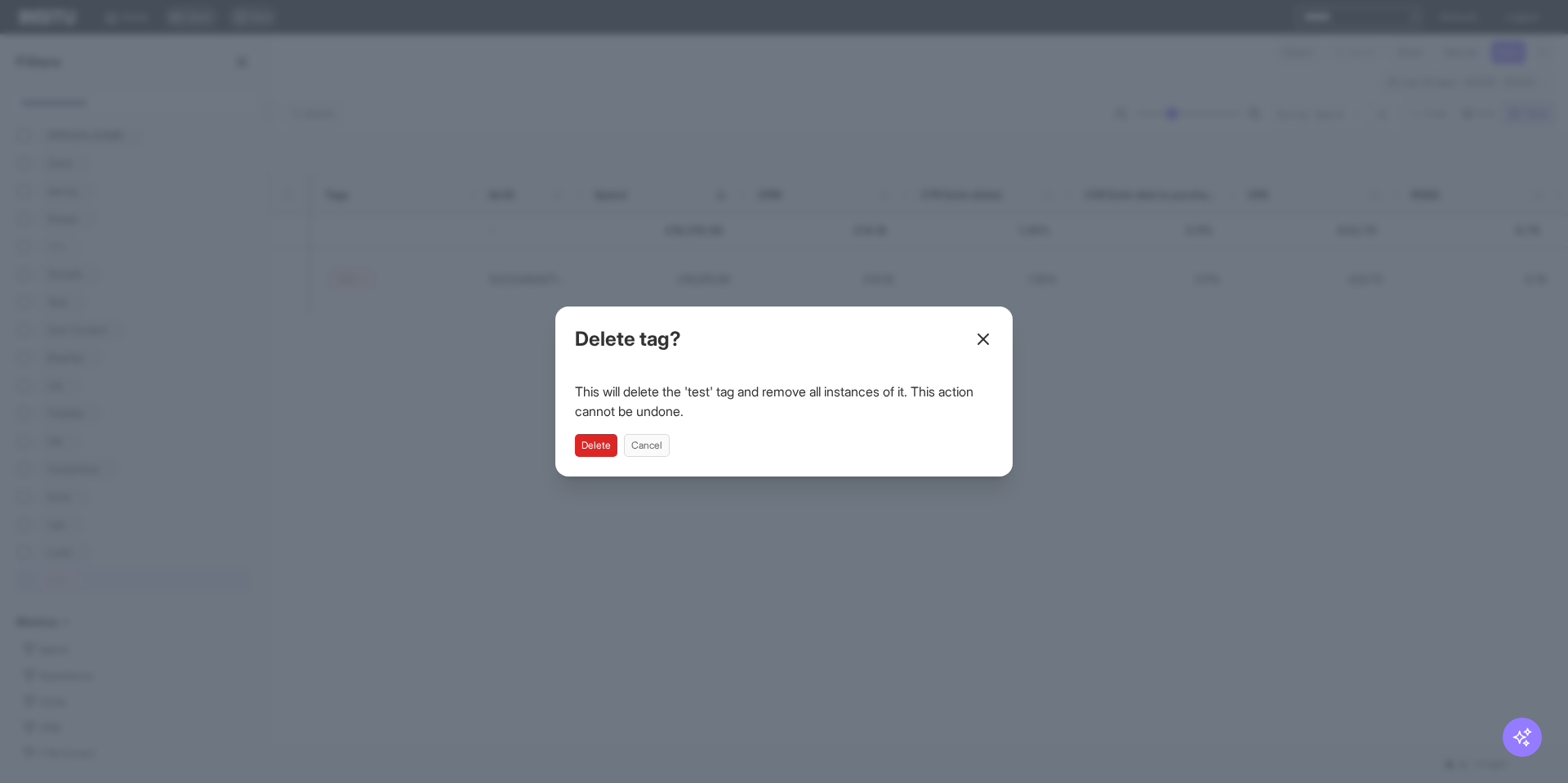
click at [606, 449] on button "Delete" at bounding box center [596, 445] width 43 height 23
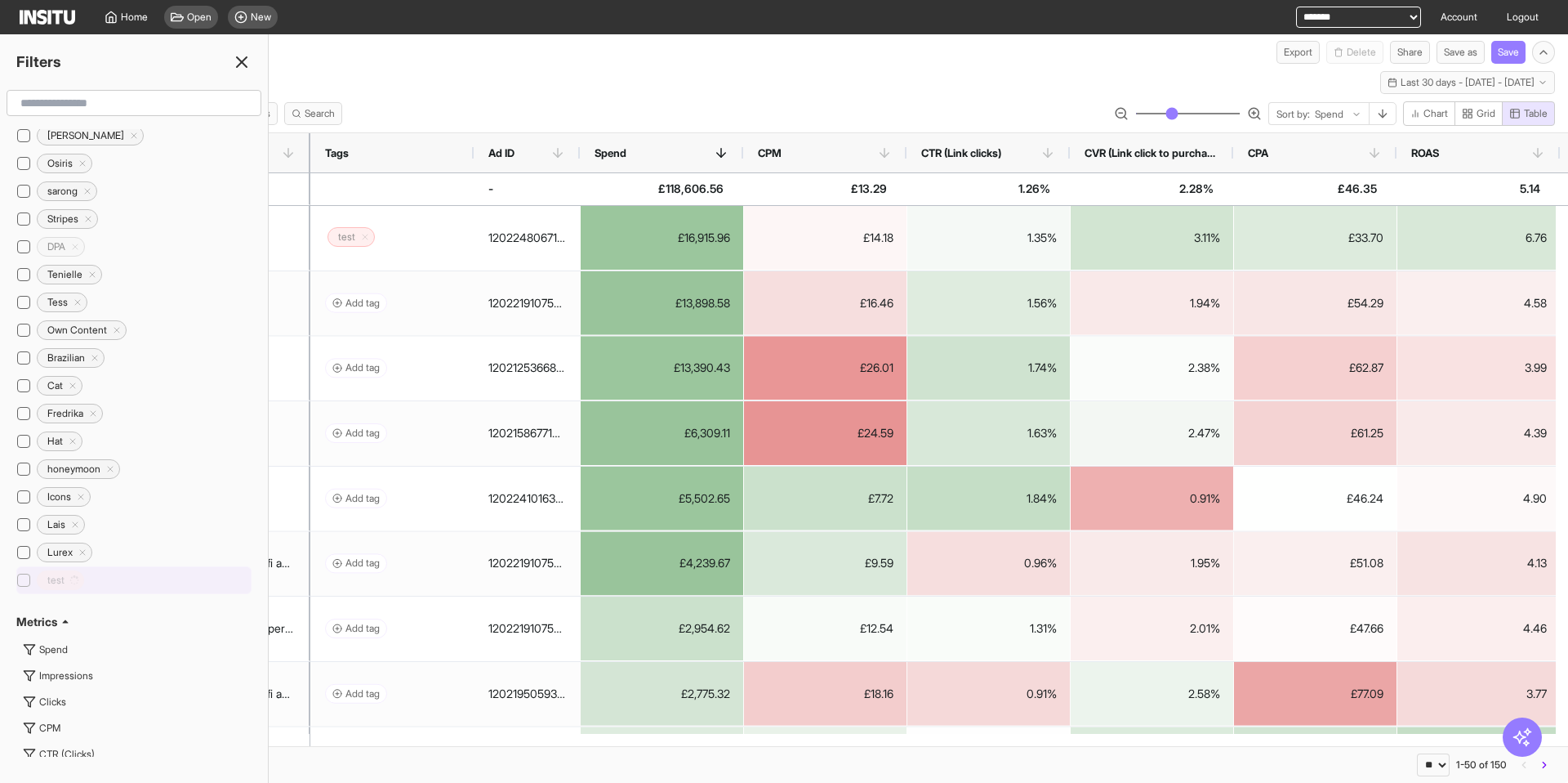
click at [91, 584] on div "test" at bounding box center [134, 579] width 235 height 28
click at [522, 64] on div "Meta Ads Add breakdown Last 30 days - [DATE] - [DATE] [DATE] - [DATE]" at bounding box center [784, 79] width 1568 height 31
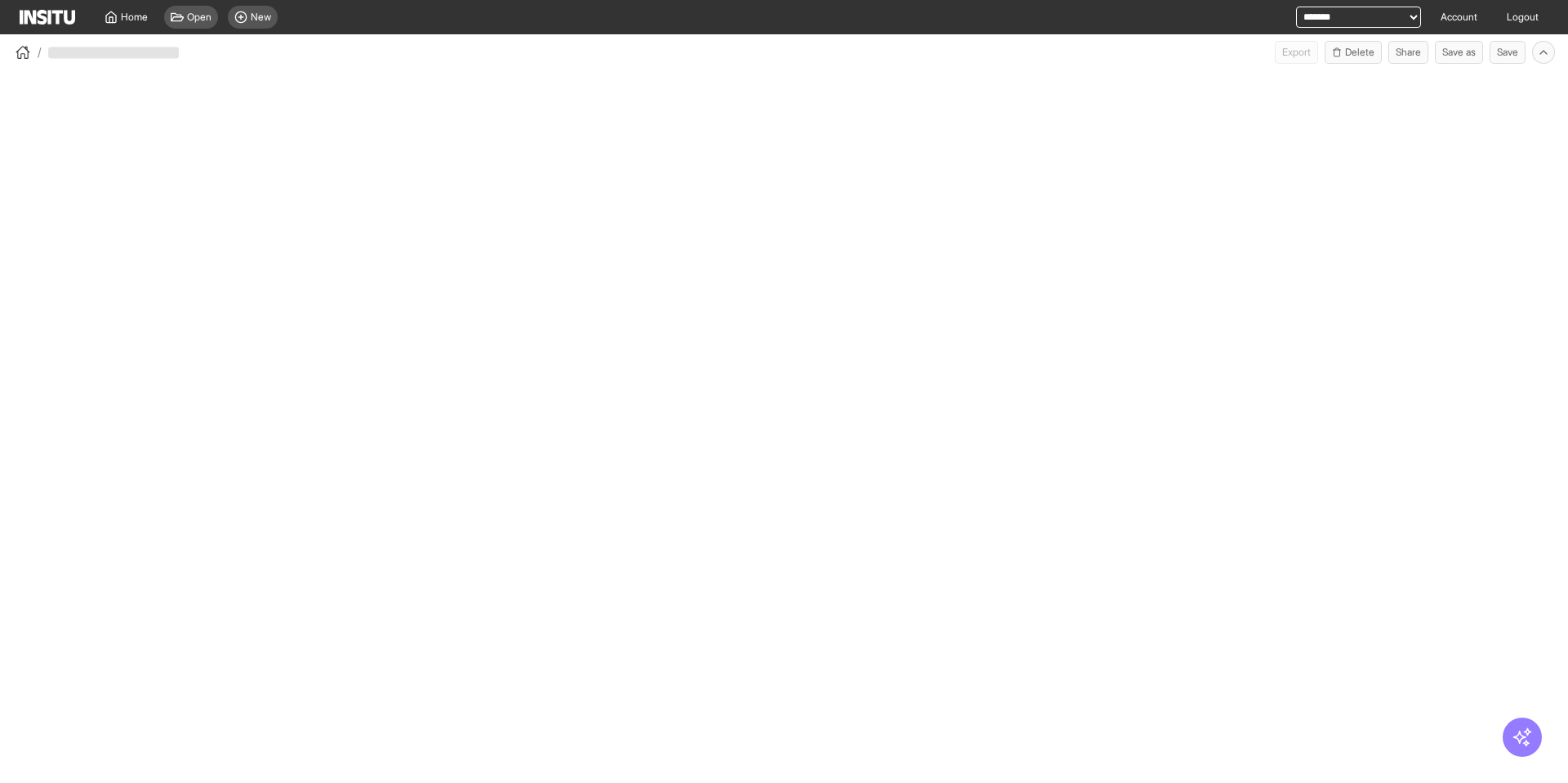
select select "**"
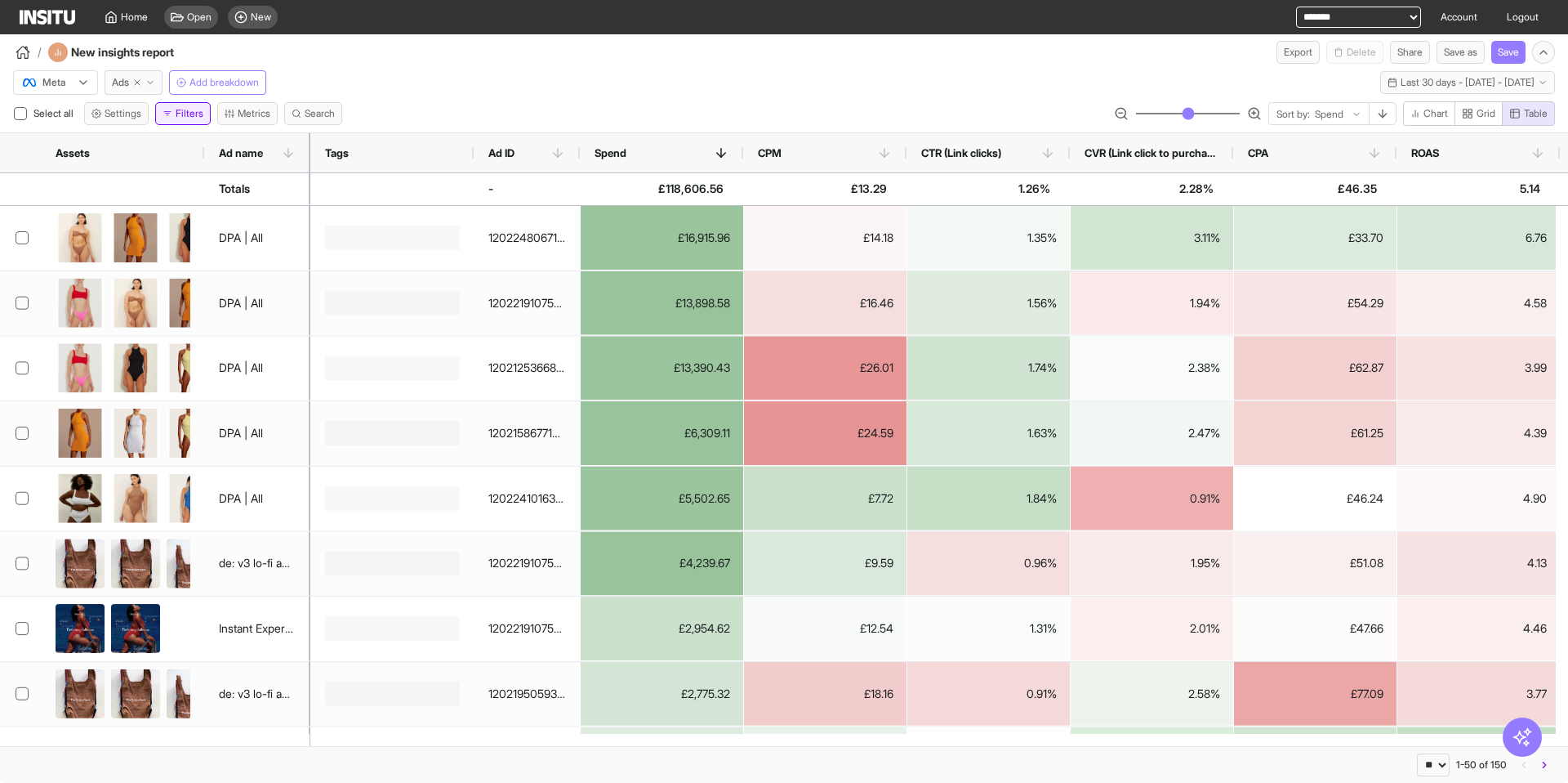
click at [172, 114] on icon "button" at bounding box center [168, 114] width 10 height 10
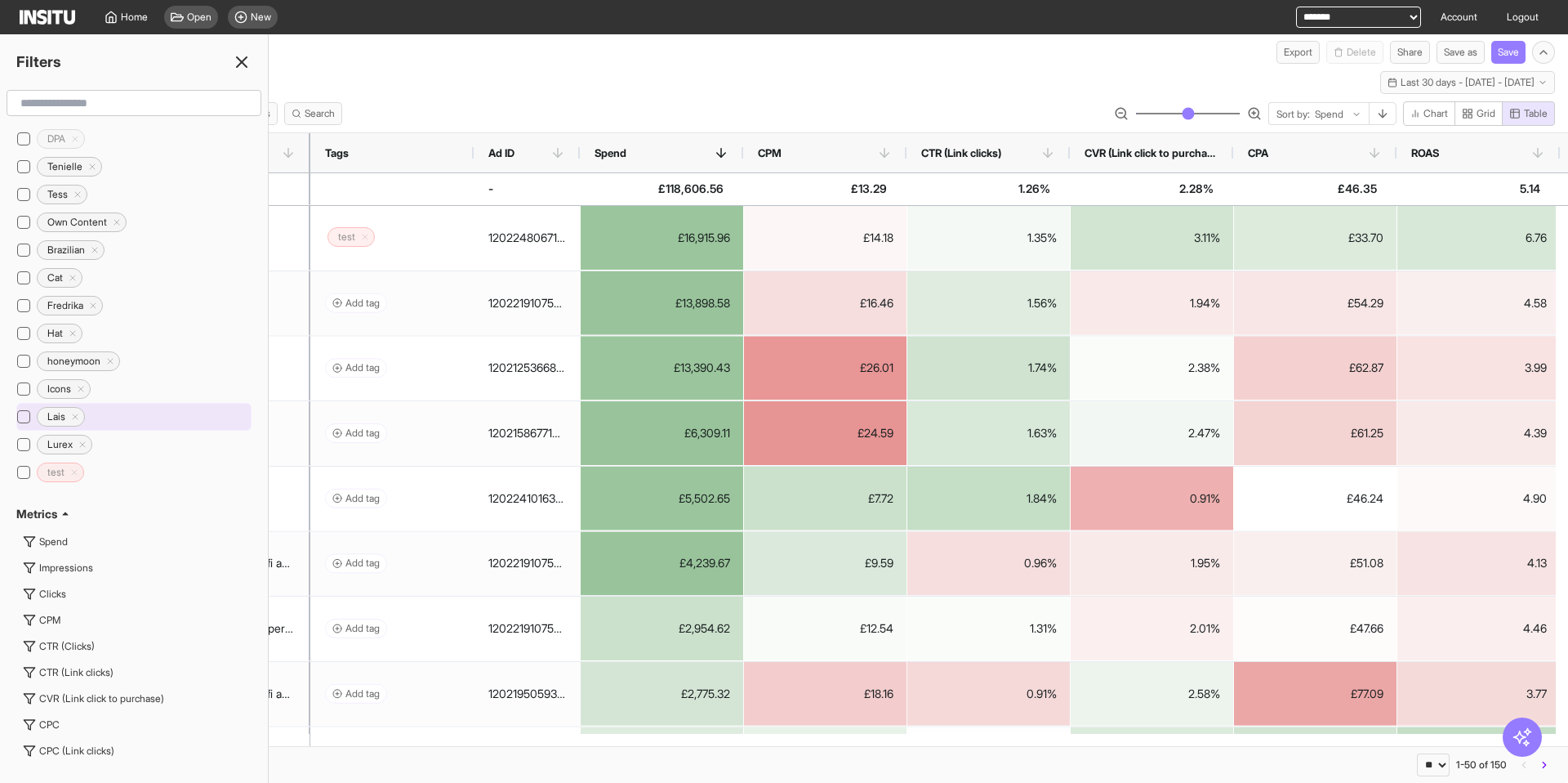
scroll to position [884, 0]
